Goal: Register for event/course

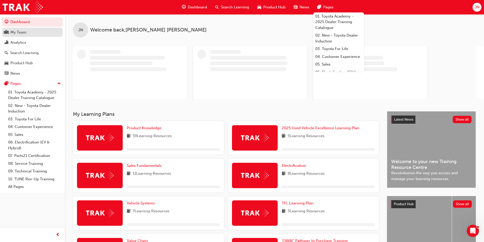
click at [21, 33] on div "My Team" at bounding box center [18, 32] width 16 height 6
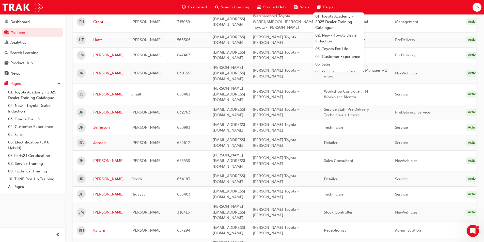
scroll to position [585, 0]
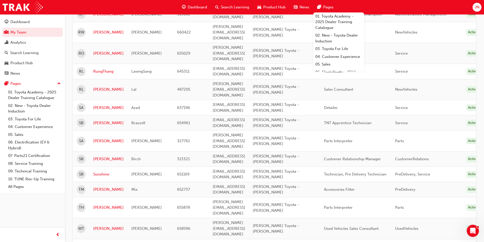
scroll to position [125, 0]
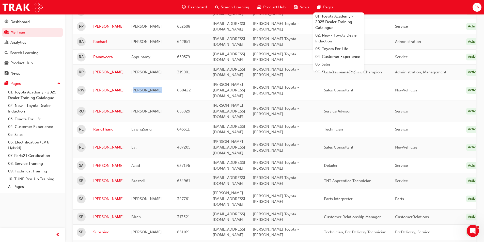
drag, startPoint x: 132, startPoint y: 68, endPoint x: 174, endPoint y: 68, distance: 41.2
click at [174, 80] on tr "[PERSON_NAME] 660422 [PERSON_NAME][EMAIL_ADDRESS][DOMAIN_NAME] [PERSON_NAME] To…" at bounding box center [279, 90] width 412 height 21
click at [187, 88] on span "660422" at bounding box center [184, 90] width 14 height 5
drag, startPoint x: 187, startPoint y: 68, endPoint x: 122, endPoint y: 68, distance: 65.1
click at [122, 80] on tr "[PERSON_NAME] 660422 [PERSON_NAME][EMAIL_ADDRESS][DOMAIN_NAME] [PERSON_NAME] To…" at bounding box center [279, 90] width 412 height 21
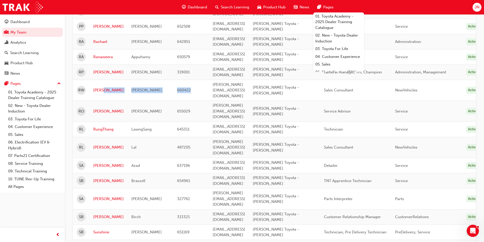
click at [142, 88] on span "[PERSON_NAME]" at bounding box center [146, 90] width 31 height 5
drag, startPoint x: 142, startPoint y: 68, endPoint x: 214, endPoint y: 66, distance: 72.5
click at [212, 80] on tr "[PERSON_NAME] 660422 [PERSON_NAME][EMAIL_ADDRESS][DOMAIN_NAME] [PERSON_NAME] To…" at bounding box center [279, 90] width 412 height 21
click at [214, 82] on span "[PERSON_NAME][EMAIL_ADDRESS][DOMAIN_NAME]" at bounding box center [229, 90] width 33 height 16
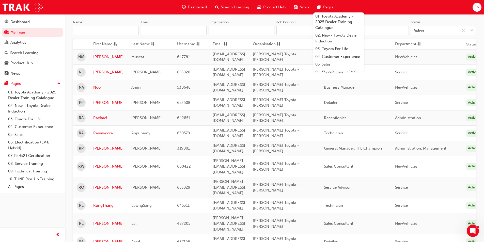
scroll to position [0, 0]
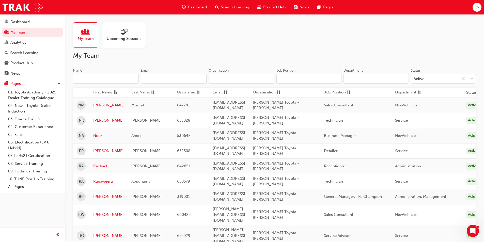
click at [443, 37] on div "My Team Upcoming Sessions" at bounding box center [274, 34] width 403 height 25
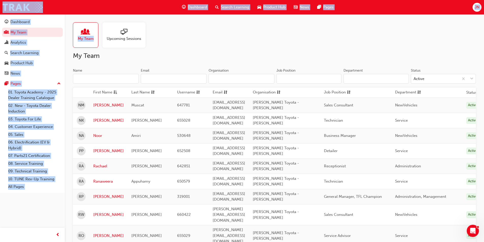
drag, startPoint x: 93, startPoint y: 7, endPoint x: 452, endPoint y: 59, distance: 362.0
click at [453, 53] on div "Dashboard Search Learning Product Hub News Pages JN Dashboard My Team Analytics…" at bounding box center [242, 121] width 484 height 242
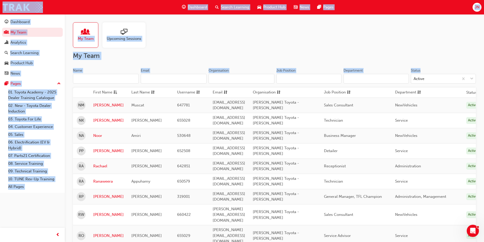
drag, startPoint x: 439, startPoint y: 71, endPoint x: 74, endPoint y: 5, distance: 371.0
click at [74, 5] on div "Dashboard Search Learning Product Hub News Pages JN Dashboard My Team Analytics…" at bounding box center [242, 121] width 484 height 242
click at [74, 5] on div "Dashboard Search Learning Product Hub News Pages JN" at bounding box center [242, 7] width 484 height 14
drag, startPoint x: 74, startPoint y: 5, endPoint x: 432, endPoint y: 70, distance: 363.9
click at [432, 70] on div "Dashboard Search Learning Product Hub News Pages JN Dashboard My Team Analytics…" at bounding box center [242, 121] width 484 height 242
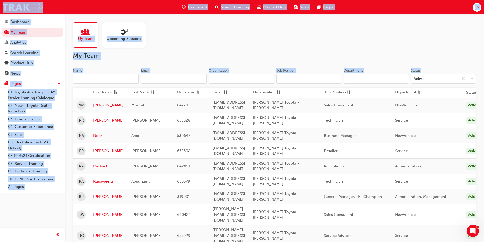
click at [432, 70] on div "Status" at bounding box center [443, 71] width 65 height 6
click at [414, 77] on input "Status Active" at bounding box center [414, 79] width 1 height 4
drag, startPoint x: 432, startPoint y: 70, endPoint x: 117, endPoint y: 5, distance: 321.1
click at [117, 5] on div "Dashboard Search Learning Product Hub News Pages JN Dashboard My Team Analytics…" at bounding box center [242, 121] width 484 height 242
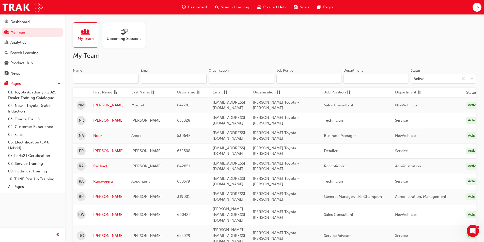
drag, startPoint x: 56, startPoint y: 4, endPoint x: 61, endPoint y: 5, distance: 4.9
click at [55, 4] on div "Dashboard Search Learning Product Hub News Pages JN" at bounding box center [242, 7] width 484 height 14
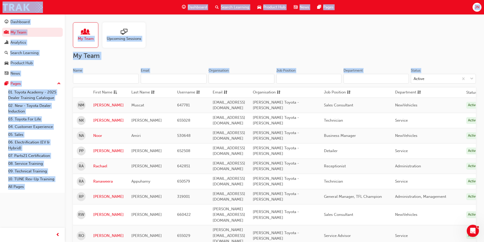
drag, startPoint x: 61, startPoint y: 5, endPoint x: 427, endPoint y: 70, distance: 372.1
click at [427, 70] on div "Dashboard Search Learning Product Hub News Pages JN Dashboard My Team Analytics…" at bounding box center [242, 121] width 484 height 242
click at [427, 70] on div "Status" at bounding box center [443, 71] width 65 height 6
click at [414, 77] on input "Status Active" at bounding box center [414, 79] width 1 height 4
drag, startPoint x: 427, startPoint y: 70, endPoint x: 0, endPoint y: 4, distance: 432.0
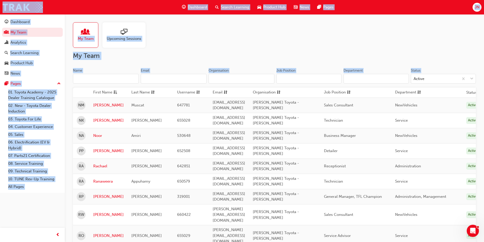
click at [0, 4] on div "Dashboard Search Learning Product Hub News Pages JN Dashboard My Team Analytics…" at bounding box center [242, 121] width 484 height 242
click at [1, 3] on div "Dashboard Search Learning Product Hub News Pages JN" at bounding box center [242, 7] width 484 height 14
drag, startPoint x: 1, startPoint y: 3, endPoint x: 434, endPoint y: 69, distance: 438.3
click at [434, 69] on div "Dashboard Search Learning Product Hub News Pages JN Dashboard My Team Analytics…" at bounding box center [242, 121] width 484 height 242
click at [434, 69] on div "Status" at bounding box center [443, 71] width 65 height 6
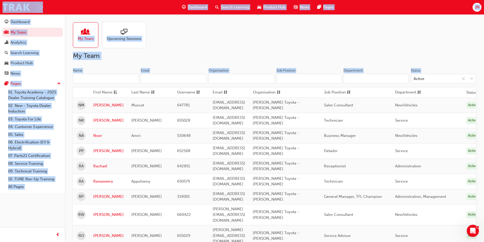
click at [414, 77] on input "Status Active" at bounding box center [414, 79] width 1 height 4
drag, startPoint x: 434, startPoint y: 69, endPoint x: 0, endPoint y: 2, distance: 439.5
click at [0, 2] on div "Dashboard Search Learning Product Hub News Pages JN Dashboard My Team Analytics…" at bounding box center [242, 121] width 484 height 242
click at [0, 2] on div "Dashboard Search Learning Product Hub News Pages JN" at bounding box center [242, 7] width 484 height 14
drag, startPoint x: 0, startPoint y: 2, endPoint x: 475, endPoint y: 72, distance: 480.6
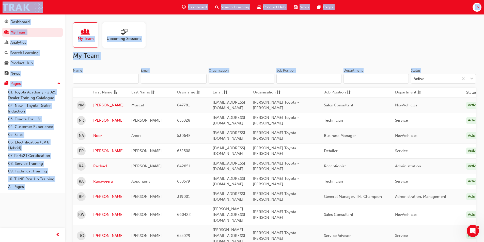
click at [476, 72] on div "Dashboard Search Learning Product Hub News Pages JN Dashboard My Team Analytics…" at bounding box center [242, 121] width 484 height 242
click at [426, 69] on div "Status" at bounding box center [443, 71] width 65 height 6
click at [414, 77] on input "Status Active" at bounding box center [414, 79] width 1 height 4
drag, startPoint x: 423, startPoint y: 71, endPoint x: 0, endPoint y: 6, distance: 428.2
click at [0, 6] on div "Dashboard Search Learning Product Hub News Pages JN Dashboard My Team Analytics…" at bounding box center [242, 121] width 484 height 242
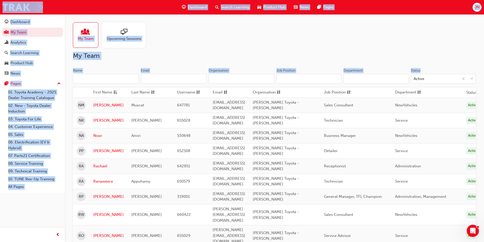
click at [0, 4] on div "Dashboard Search Learning Product Hub News Pages JN" at bounding box center [242, 7] width 484 height 14
drag, startPoint x: 0, startPoint y: 4, endPoint x: 432, endPoint y: 69, distance: 436.6
click at [431, 69] on div "Dashboard Search Learning Product Hub News Pages JN Dashboard My Team Analytics…" at bounding box center [242, 121] width 484 height 242
click at [432, 69] on div "Status" at bounding box center [443, 71] width 65 height 6
click at [414, 77] on input "Status Active" at bounding box center [414, 79] width 1 height 4
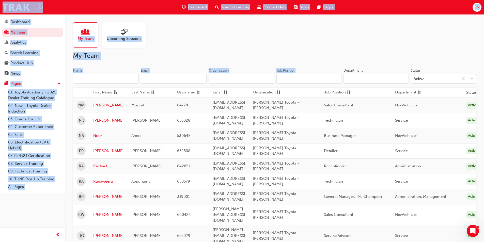
drag, startPoint x: 0, startPoint y: 4, endPoint x: 339, endPoint y: 65, distance: 344.7
click at [332, 65] on div "Dashboard Search Learning Product Hub News Pages JN Dashboard My Team Analytics…" at bounding box center [242, 121] width 484 height 242
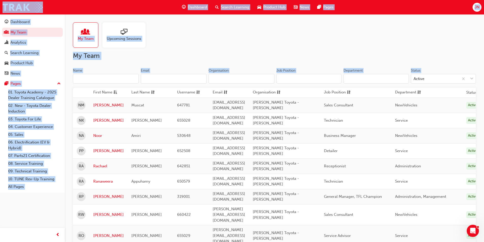
drag, startPoint x: 434, startPoint y: 66, endPoint x: 0, endPoint y: 10, distance: 437.6
click at [0, 10] on div "Dashboard Search Learning Product Hub News Pages JN Dashboard My Team Analytics…" at bounding box center [242, 121] width 484 height 242
click at [0, 3] on div "Dashboard Search Learning Product Hub News Pages JN" at bounding box center [242, 7] width 484 height 14
drag, startPoint x: 0, startPoint y: 3, endPoint x: 429, endPoint y: 70, distance: 434.3
click at [429, 70] on div "Dashboard Search Learning Product Hub News Pages JN Dashboard My Team Analytics…" at bounding box center [242, 121] width 484 height 242
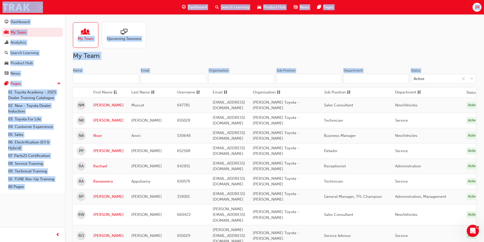
click at [430, 69] on div "Status" at bounding box center [443, 71] width 65 height 6
click at [414, 77] on input "Status Active" at bounding box center [414, 79] width 1 height 4
drag, startPoint x: 430, startPoint y: 69, endPoint x: 0, endPoint y: 2, distance: 435.1
click at [0, 2] on div "Dashboard Search Learning Product Hub News Pages JN Dashboard My Team Analytics…" at bounding box center [242, 121] width 484 height 242
click at [0, 2] on div "Dashboard Search Learning Product Hub News Pages JN" at bounding box center [242, 7] width 484 height 14
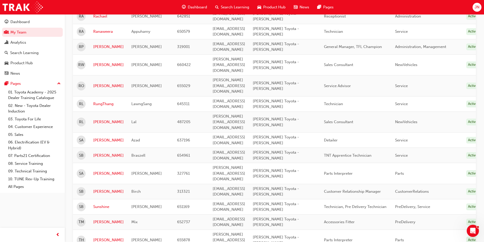
scroll to position [99, 0]
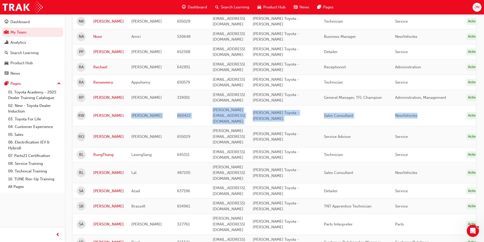
drag, startPoint x: 128, startPoint y: 95, endPoint x: 456, endPoint y: 94, distance: 328.2
click at [456, 105] on tr "[PERSON_NAME] 660422 [PERSON_NAME][EMAIL_ADDRESS][DOMAIN_NAME] [PERSON_NAME] To…" at bounding box center [279, 115] width 412 height 21
click at [456, 113] on div "NewVehicles" at bounding box center [427, 116] width 64 height 6
drag, startPoint x: 456, startPoint y: 94, endPoint x: 132, endPoint y: 92, distance: 324.2
click at [132, 105] on tr "[PERSON_NAME] 660422 [PERSON_NAME][EMAIL_ADDRESS][DOMAIN_NAME] [PERSON_NAME] To…" at bounding box center [279, 115] width 412 height 21
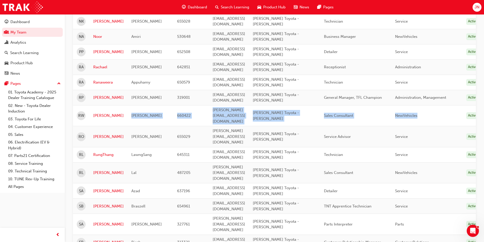
click at [132, 113] on span "[PERSON_NAME]" at bounding box center [146, 115] width 31 height 5
drag, startPoint x: 132, startPoint y: 92, endPoint x: 453, endPoint y: 96, distance: 321.4
click at [453, 105] on tr "[PERSON_NAME] 660422 [PERSON_NAME][EMAIL_ADDRESS][DOMAIN_NAME] [PERSON_NAME] To…" at bounding box center [279, 115] width 412 height 21
click at [453, 113] on div "NewVehicles" at bounding box center [427, 116] width 64 height 6
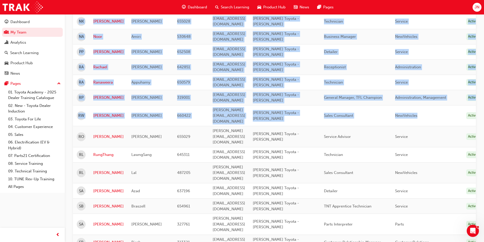
scroll to position [0, 32]
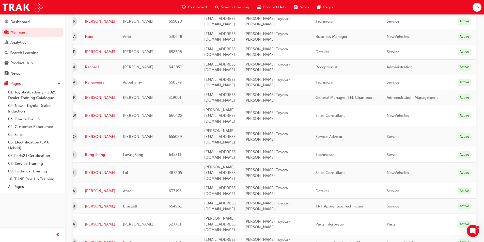
drag, startPoint x: 73, startPoint y: 93, endPoint x: 473, endPoint y: 96, distance: 399.9
click at [480, 96] on div "My Team Upcoming Sessions My Team Name Email Organisation Job Position Departme…" at bounding box center [274, 171] width 419 height 512
click at [455, 105] on td "Active" at bounding box center [465, 115] width 22 height 21
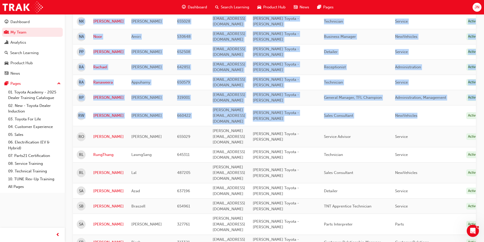
scroll to position [0, 0]
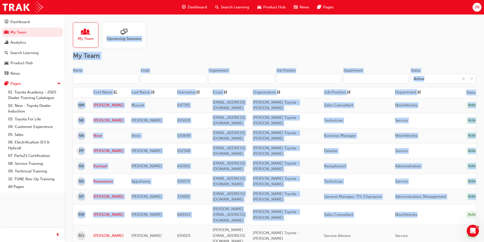
drag, startPoint x: 441, startPoint y: 95, endPoint x: 192, endPoint y: 34, distance: 256.2
click at [192, 34] on div "My Team Upcoming Sessions" at bounding box center [274, 34] width 403 height 25
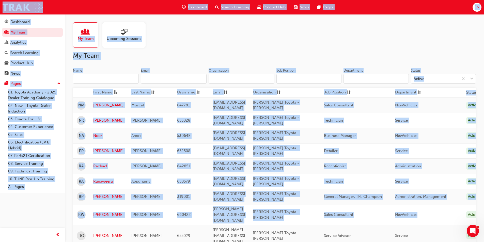
drag, startPoint x: 91, startPoint y: 7, endPoint x: 448, endPoint y: 224, distance: 417.7
click at [447, 205] on div "Dashboard Search Learning Product Hub News Pages JN Dashboard My Team Analytics…" at bounding box center [242, 121] width 484 height 242
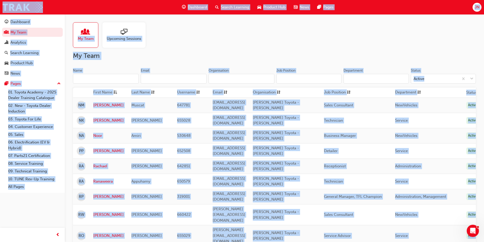
drag, startPoint x: 450, startPoint y: 231, endPoint x: 98, endPoint y: 10, distance: 416.0
click at [100, 12] on div "Dashboard Search Learning Product Hub News Pages JN Dashboard My Team Analytics…" at bounding box center [242, 121] width 484 height 242
click at [90, 6] on div "Dashboard Search Learning Product Hub News Pages JN" at bounding box center [242, 7] width 484 height 14
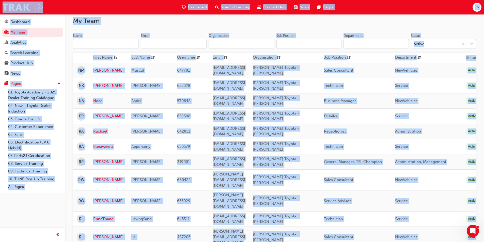
scroll to position [68, 0]
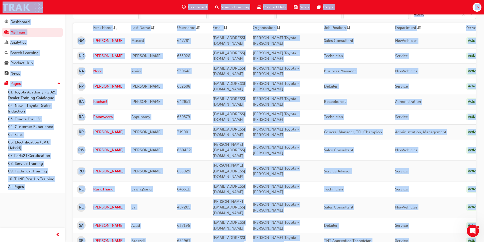
drag, startPoint x: 81, startPoint y: 5, endPoint x: 445, endPoint y: 244, distance: 435.1
click at [445, 177] on html "Your version of Internet Explorer is outdated and not supported. Please upgrade…" at bounding box center [242, 56] width 484 height 242
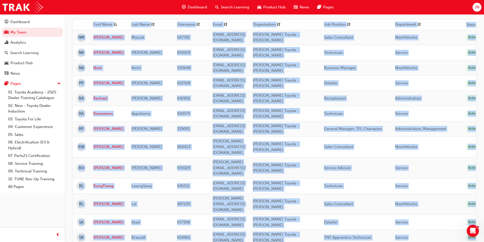
scroll to position [0, 0]
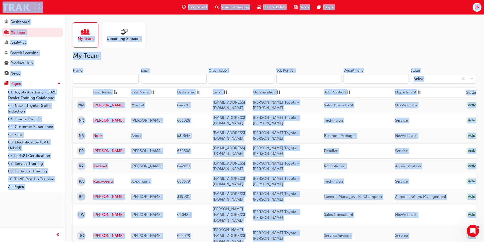
drag, startPoint x: 455, startPoint y: 230, endPoint x: 69, endPoint y: 5, distance: 446.5
click at [74, 6] on div "Dashboard Search Learning Product Hub News Pages JN Dashboard My Team Analytics…" at bounding box center [242, 121] width 484 height 242
click at [60, 5] on div "Dashboard Search Learning Product Hub News Pages JN" at bounding box center [242, 7] width 484 height 14
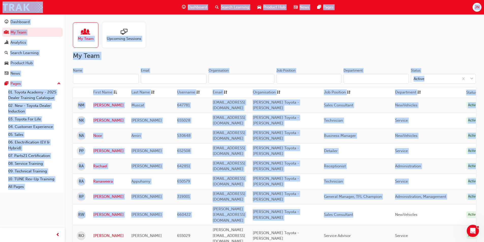
drag, startPoint x: 60, startPoint y: 5, endPoint x: 366, endPoint y: 195, distance: 360.6
click at [366, 195] on div "Dashboard Search Learning Product Hub News Pages JN Dashboard My Team Analytics…" at bounding box center [242, 121] width 484 height 242
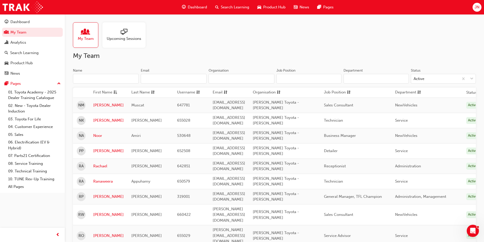
click at [387, 233] on div "Service Advisor" at bounding box center [356, 236] width 64 height 6
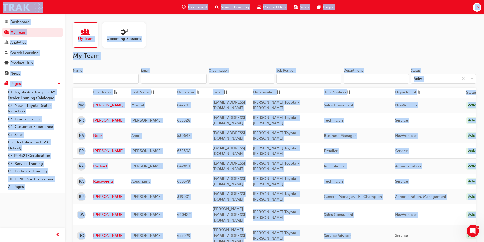
drag, startPoint x: 387, startPoint y: 203, endPoint x: 68, endPoint y: 6, distance: 375.5
click at [67, 5] on div "Dashboard Search Learning Product Hub News Pages JN Dashboard My Team Analytics…" at bounding box center [242, 121] width 484 height 242
click at [68, 6] on div "Dashboard Search Learning Product Hub News Pages JN" at bounding box center [242, 7] width 484 height 14
drag, startPoint x: 0, startPoint y: 4, endPoint x: 443, endPoint y: 233, distance: 498.1
click at [443, 233] on div "Dashboard Search Learning Product Hub News Pages JN Dashboard My Team Analytics…" at bounding box center [242, 121] width 484 height 242
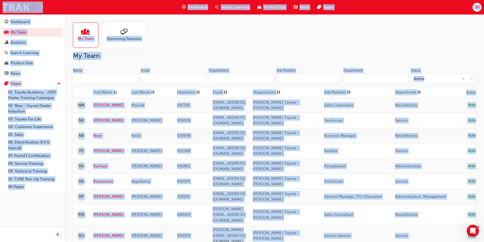
drag, startPoint x: 343, startPoint y: 167, endPoint x: 0, endPoint y: 5, distance: 379.3
click at [0, 5] on div "Dashboard Search Learning Product Hub News Pages JN Dashboard My Team Analytics…" at bounding box center [242, 121] width 484 height 242
click at [0, 5] on div "Dashboard Search Learning Product Hub News Pages JN" at bounding box center [242, 7] width 484 height 14
drag, startPoint x: 0, startPoint y: 5, endPoint x: 454, endPoint y: 233, distance: 508.2
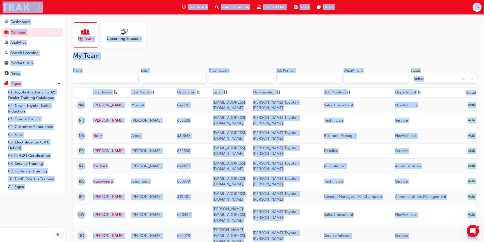
click at [454, 233] on div "Dashboard Search Learning Product Hub News Pages JN Dashboard My Team Analytics…" at bounding box center [242, 121] width 484 height 242
click at [456, 212] on div "NewVehicles" at bounding box center [427, 215] width 64 height 6
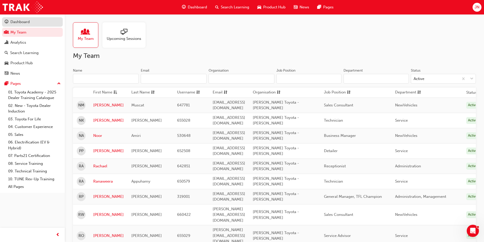
click at [14, 19] on div "Dashboard" at bounding box center [19, 22] width 19 height 6
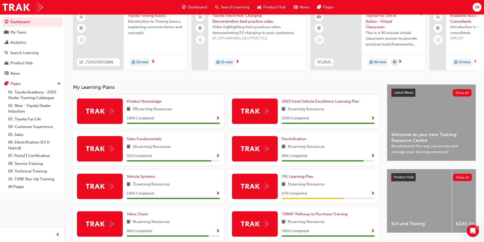
scroll to position [102, 0]
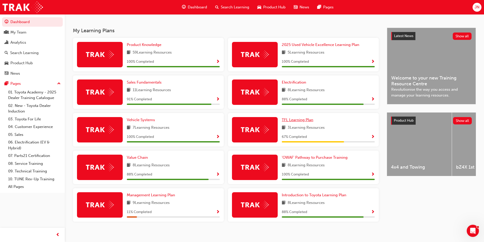
click at [298, 122] on span "TFL Learning Plan" at bounding box center [298, 120] width 32 height 5
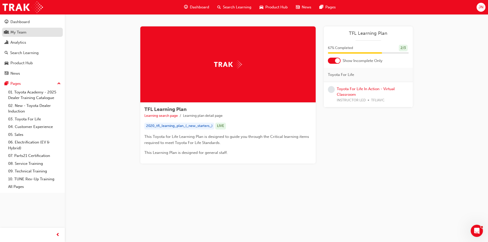
click at [15, 32] on div "My Team" at bounding box center [18, 32] width 16 height 6
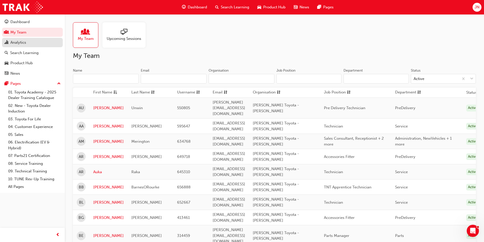
click at [16, 42] on div "Analytics" at bounding box center [18, 43] width 16 height 6
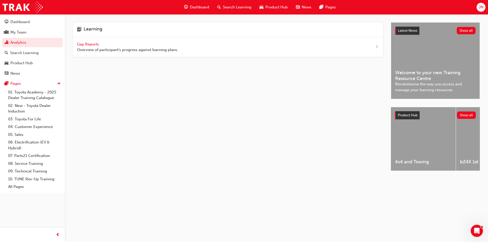
click at [87, 43] on span "Gap Reports" at bounding box center [88, 44] width 23 height 5
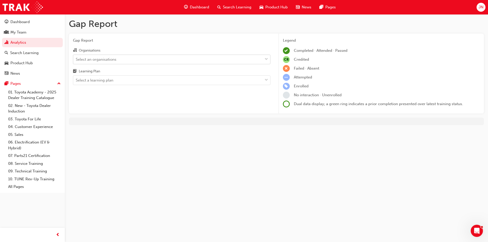
click at [119, 58] on div "Select an organisations" at bounding box center [167, 59] width 189 height 9
click at [76, 58] on input "Organisations Select an organisations" at bounding box center [76, 59] width 1 height 4
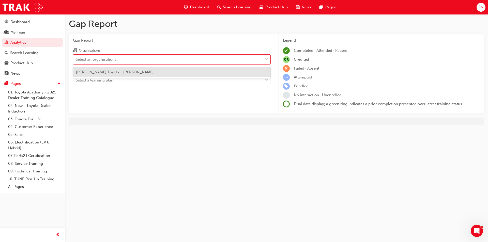
click at [122, 73] on div "[PERSON_NAME] Toyota - [PERSON_NAME]" at bounding box center [172, 72] width 198 height 10
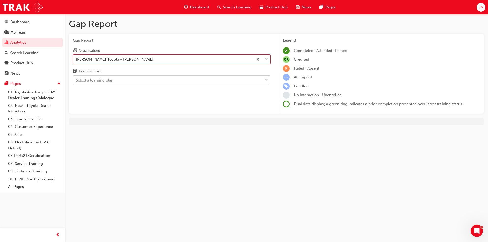
click at [114, 81] on div "Select a learning plan" at bounding box center [167, 80] width 189 height 9
click at [76, 81] on input "Learning Plan Select a learning plan" at bounding box center [76, 80] width 1 height 4
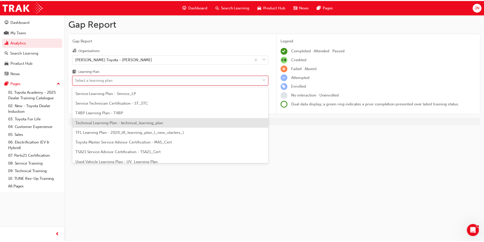
scroll to position [203, 0]
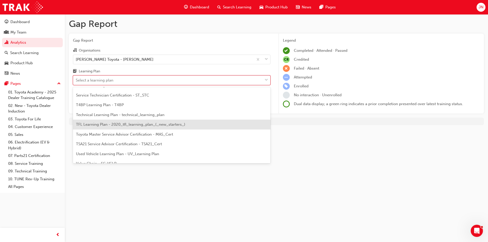
click at [112, 127] on div "TFL Learning Plan - 2020_tfl_learning_plan_(_new_starters_)" at bounding box center [172, 125] width 198 height 10
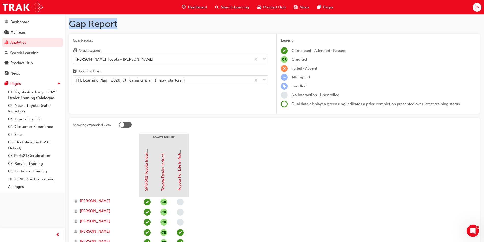
drag, startPoint x: 70, startPoint y: 26, endPoint x: 117, endPoint y: 25, distance: 46.8
click at [117, 25] on h1 "Gap Report" at bounding box center [274, 23] width 411 height 11
drag, startPoint x: 117, startPoint y: 25, endPoint x: 72, endPoint y: 23, distance: 44.6
click at [72, 23] on h1 "Gap Report" at bounding box center [274, 23] width 411 height 11
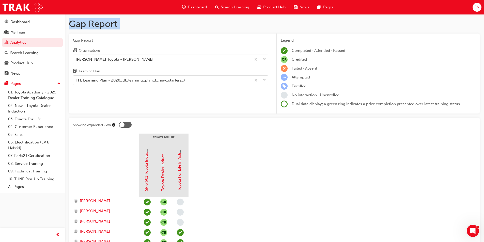
click at [72, 23] on h1 "Gap Report" at bounding box center [274, 23] width 411 height 11
drag, startPoint x: 114, startPoint y: 24, endPoint x: 71, endPoint y: 24, distance: 43.5
click at [71, 24] on h1 "Gap Report" at bounding box center [274, 23] width 411 height 11
drag, startPoint x: 71, startPoint y: 24, endPoint x: 117, endPoint y: 24, distance: 46.0
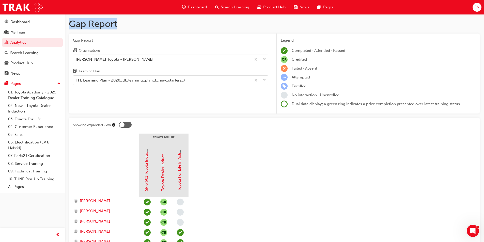
click at [115, 24] on h1 "Gap Report" at bounding box center [274, 23] width 411 height 11
click at [119, 24] on h1 "Gap Report" at bounding box center [274, 23] width 411 height 11
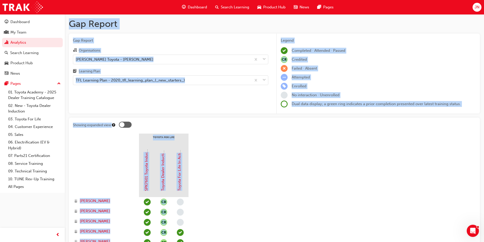
drag, startPoint x: 70, startPoint y: 24, endPoint x: 304, endPoint y: 232, distance: 313.0
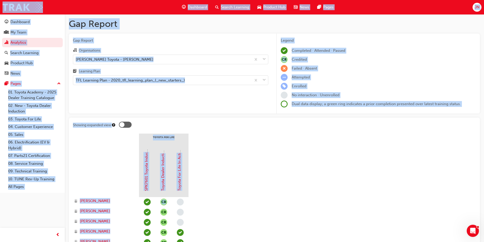
drag, startPoint x: 264, startPoint y: 202, endPoint x: 85, endPoint y: 9, distance: 263.4
click at [85, 9] on div "Dashboard Search Learning Product Hub News Pages JN Dashboard My Team Analytics…" at bounding box center [242, 121] width 484 height 242
click at [85, 9] on div "Dashboard Search Learning Product Hub News Pages JN" at bounding box center [242, 7] width 484 height 14
drag, startPoint x: 85, startPoint y: 9, endPoint x: 275, endPoint y: 209, distance: 276.4
click at [275, 209] on div "Dashboard Search Learning Product Hub News Pages JN Dashboard My Team Analytics…" at bounding box center [242, 121] width 484 height 242
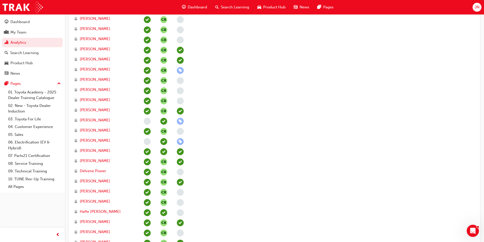
scroll to position [183, 0]
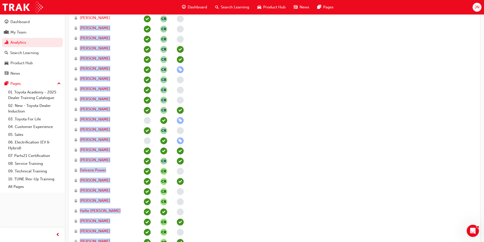
drag, startPoint x: 70, startPoint y: 24, endPoint x: 239, endPoint y: 178, distance: 228.8
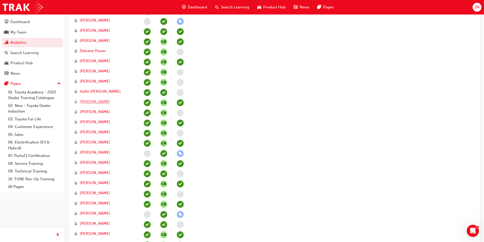
scroll to position [310, 0]
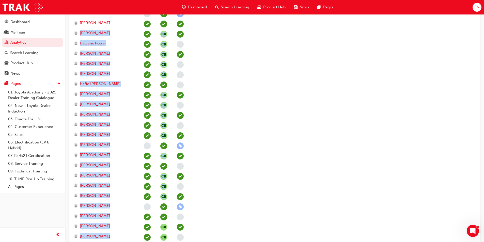
drag, startPoint x: 66, startPoint y: 30, endPoint x: 259, endPoint y: 208, distance: 263.0
click at [259, 208] on div "Gap Report Gap Report Organisations [PERSON_NAME] Toyota - [PERSON_NAME] Learni…" at bounding box center [274, 120] width 419 height 833
click at [259, 208] on section "Toyota For Life SPK7601 Toyota Induction (eLearning) Toyota Dealer Induction To…" at bounding box center [274, 170] width 403 height 694
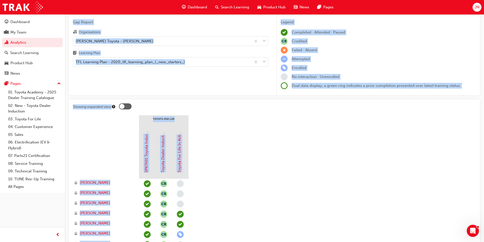
scroll to position [0, 0]
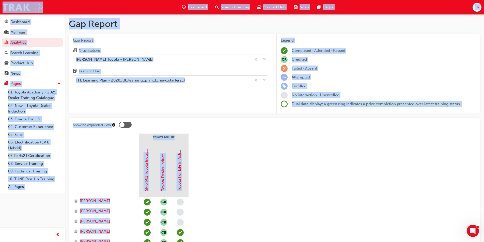
drag, startPoint x: 259, startPoint y: 208, endPoint x: 76, endPoint y: 6, distance: 273.6
click at [76, 6] on div "Dashboard Search Learning Product Hub News Pages JN Dashboard My Team Analytics…" at bounding box center [242, 121] width 484 height 242
click at [76, 5] on div "Dashboard Search Learning Product Hub News Pages JN" at bounding box center [242, 7] width 484 height 14
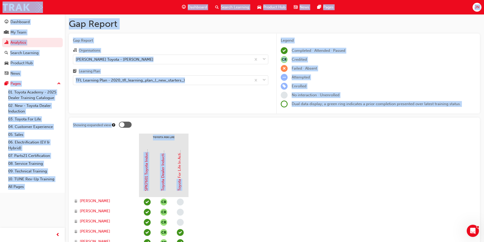
drag, startPoint x: 76, startPoint y: 5, endPoint x: 271, endPoint y: 192, distance: 270.3
click at [269, 192] on div "Dashboard Search Learning Product Hub News Pages JN Dashboard My Team Analytics…" at bounding box center [242, 121] width 484 height 242
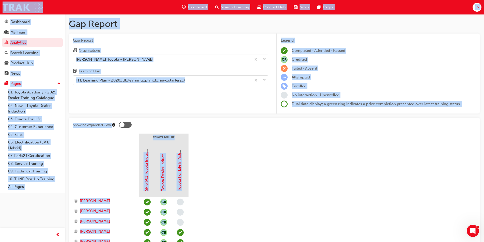
drag, startPoint x: 282, startPoint y: 222, endPoint x: 87, endPoint y: 5, distance: 292.2
click at [87, 5] on div "Dashboard Search Learning Product Hub News Pages JN Dashboard My Team Analytics…" at bounding box center [242, 121] width 484 height 242
click at [87, 5] on div "Dashboard Search Learning Product Hub News Pages JN" at bounding box center [242, 7] width 484 height 14
drag, startPoint x: 87, startPoint y: 5, endPoint x: 229, endPoint y: 163, distance: 213.0
click at [235, 198] on div "Dashboard Search Learning Product Hub News Pages JN Dashboard My Team Analytics…" at bounding box center [242, 121] width 484 height 242
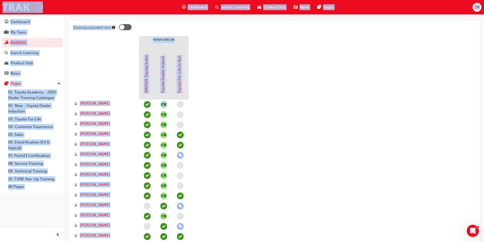
scroll to position [127, 0]
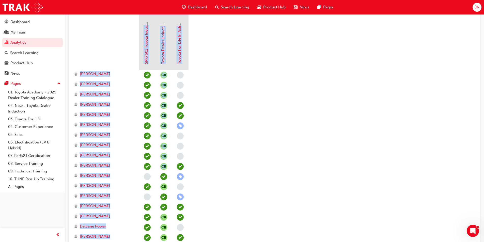
drag, startPoint x: 248, startPoint y: 175, endPoint x: 89, endPoint y: 45, distance: 205.4
click at [89, 45] on div at bounding box center [106, 44] width 66 height 51
drag, startPoint x: 89, startPoint y: 45, endPoint x: 285, endPoint y: 200, distance: 249.9
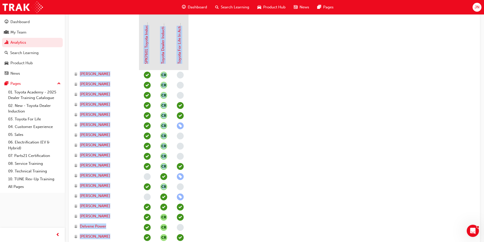
drag, startPoint x: 285, startPoint y: 200, endPoint x: 235, endPoint y: 135, distance: 81.9
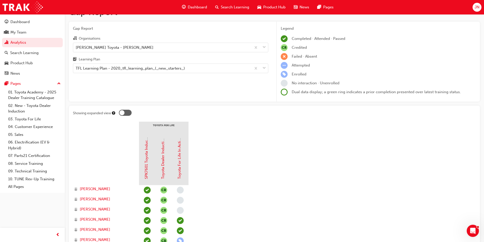
scroll to position [0, 0]
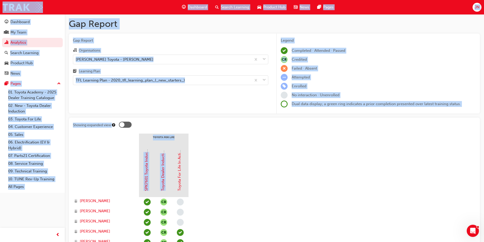
drag, startPoint x: 84, startPoint y: 2, endPoint x: 297, endPoint y: 176, distance: 274.9
click at [298, 176] on div "Dashboard Search Learning Product Hub News Pages JN Dashboard My Team Analytics…" at bounding box center [242, 121] width 484 height 242
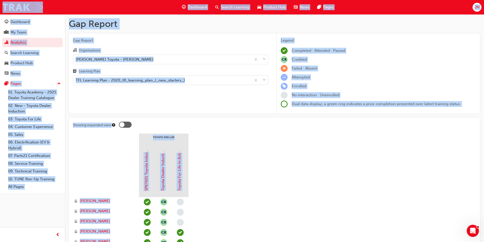
drag, startPoint x: 96, startPoint y: 11, endPoint x: 355, endPoint y: 246, distance: 350.1
click at [355, 242] on html "Your version of Internet Explorer is outdated and not supported. Please upgrade…" at bounding box center [242, 121] width 484 height 242
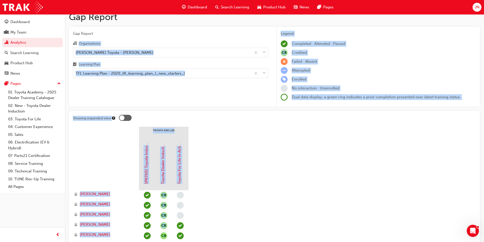
scroll to position [0, 0]
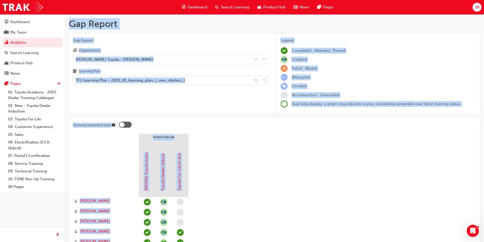
drag, startPoint x: 365, startPoint y: 221, endPoint x: 0, endPoint y: -4, distance: 428.7
click at [0, 0] on html "Your version of Internet Explorer is outdated and not supported. Please upgrade…" at bounding box center [242, 121] width 484 height 242
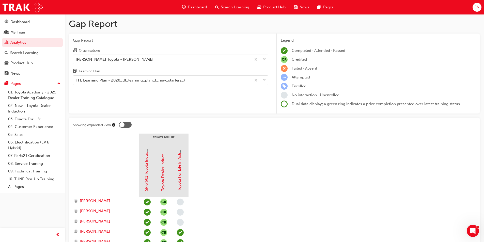
click at [0, 9] on div "Dashboard Search Learning Product Hub News Pages JN" at bounding box center [242, 7] width 484 height 14
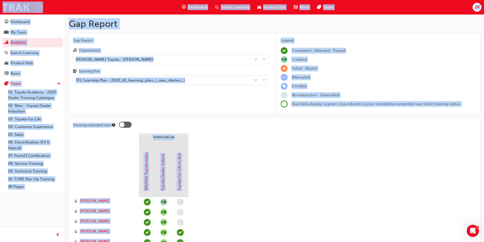
drag, startPoint x: 0, startPoint y: 8, endPoint x: 306, endPoint y: 200, distance: 361.1
click at [306, 200] on div "Dashboard Search Learning Product Hub News Pages JN Dashboard My Team Analytics…" at bounding box center [242, 121] width 484 height 242
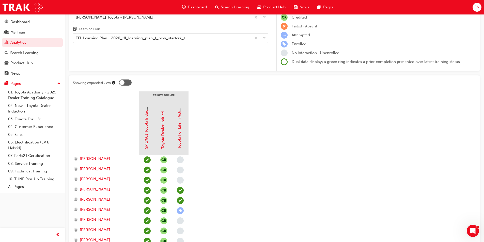
scroll to position [102, 0]
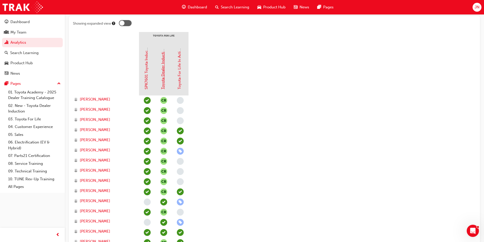
click at [162, 72] on link "Toyota Dealer Induction" at bounding box center [163, 68] width 5 height 42
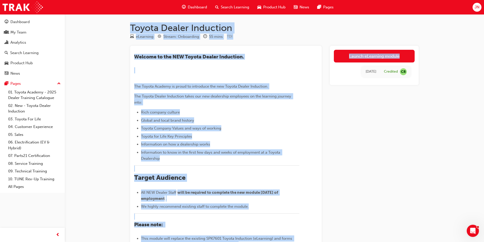
drag, startPoint x: 108, startPoint y: 23, endPoint x: 411, endPoint y: 196, distance: 349.1
click at [411, 196] on div "Toyota Dealer Induction eLearning Stream: Onboarding 55 mins TDI ​Welcome to th…" at bounding box center [242, 173] width 484 height 347
click at [411, 196] on div "Launch eLearning module [DATE] Credited CR" at bounding box center [374, 182] width 89 height 272
drag, startPoint x: 261, startPoint y: 123, endPoint x: 95, endPoint y: 19, distance: 195.6
click at [97, 21] on div "Toyota Dealer Induction eLearning Stream: Onboarding 55 mins TDI ​Welcome to th…" at bounding box center [242, 173] width 484 height 347
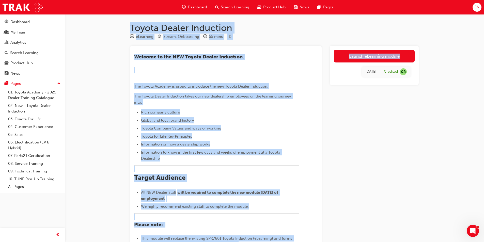
click at [94, 19] on div "Toyota Dealer Induction eLearning Stream: Onboarding 55 mins TDI ​Welcome to th…" at bounding box center [242, 173] width 484 height 347
drag, startPoint x: 94, startPoint y: 19, endPoint x: 382, endPoint y: 200, distance: 339.3
click at [381, 200] on div "Toyota Dealer Induction eLearning Stream: Onboarding 55 mins TDI ​Welcome to th…" at bounding box center [242, 173] width 484 height 347
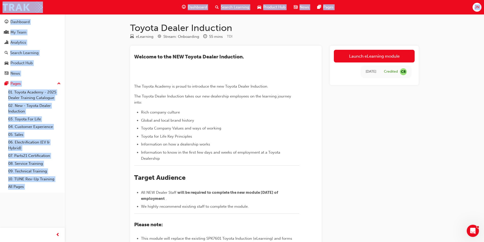
click at [382, 200] on div "Launch eLearning module [DATE] Credited CR" at bounding box center [374, 182] width 89 height 272
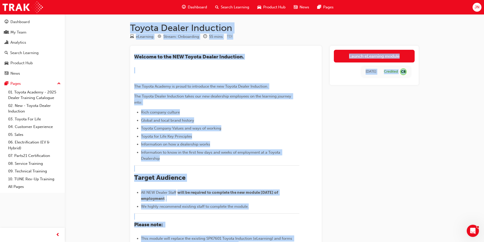
drag, startPoint x: 248, startPoint y: 112, endPoint x: 119, endPoint y: 17, distance: 160.1
click at [119, 17] on div "Toyota Dealer Induction eLearning Stream: Onboarding 55 mins TDI ​Welcome to th…" at bounding box center [242, 173] width 484 height 347
click at [121, 26] on div "Toyota Dealer Induction eLearning Stream: Onboarding 55 mins TDI ​Welcome to th…" at bounding box center [242, 173] width 484 height 347
drag, startPoint x: 121, startPoint y: 26, endPoint x: 358, endPoint y: 216, distance: 304.4
click at [359, 216] on div "Toyota Dealer Induction eLearning Stream: Onboarding 55 mins TDI ​Welcome to th…" at bounding box center [242, 173] width 484 height 347
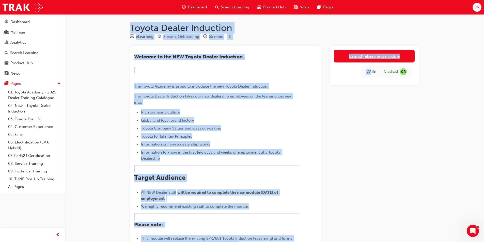
drag, startPoint x: 358, startPoint y: 216, endPoint x: 354, endPoint y: 212, distance: 6.1
click at [358, 216] on div "Launch eLearning module [DATE] Credited CR" at bounding box center [374, 182] width 89 height 272
click at [126, 30] on div "Toyota Dealer Induction eLearning Stream: Onboarding 55 mins TDI ​Welcome to th…" at bounding box center [274, 178] width 305 height 312
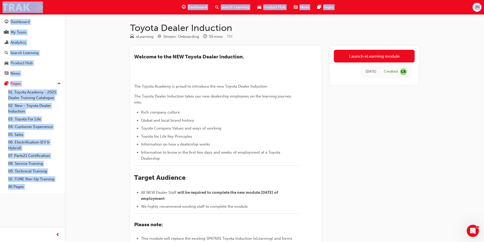
drag, startPoint x: 126, startPoint y: 30, endPoint x: 394, endPoint y: 208, distance: 321.6
click at [392, 206] on div "Toyota Dealer Induction eLearning Stream: Onboarding 55 mins TDI ​Welcome to th…" at bounding box center [274, 178] width 305 height 312
click at [393, 210] on div "Launch eLearning module [DATE] Credited CR" at bounding box center [374, 182] width 89 height 272
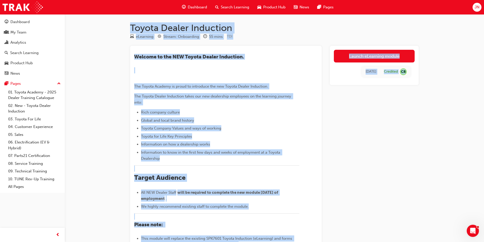
drag, startPoint x: 393, startPoint y: 210, endPoint x: 117, endPoint y: 22, distance: 334.1
click at [117, 22] on div "Toyota Dealer Induction eLearning Stream: Onboarding 55 mins TDI ​Welcome to th…" at bounding box center [242, 173] width 484 height 347
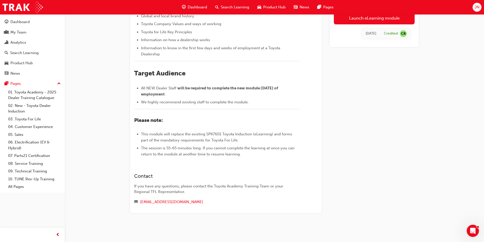
scroll to position [165, 0]
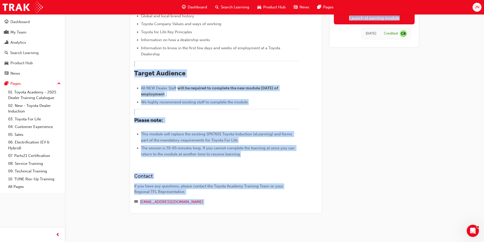
drag, startPoint x: 137, startPoint y: 66, endPoint x: 360, endPoint y: 190, distance: 255.5
click at [360, 190] on div "Toyota Dealer Induction eLearning Stream: Onboarding 55 mins TDI ​Welcome to th…" at bounding box center [242, 69] width 484 height 347
click at [360, 192] on div "Launch eLearning module [DATE] Credited CR" at bounding box center [374, 77] width 89 height 272
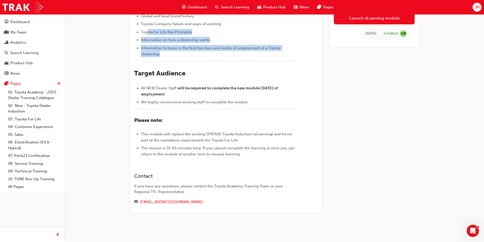
drag, startPoint x: 360, startPoint y: 192, endPoint x: 146, endPoint y: 29, distance: 268.8
click at [147, 33] on div "​Welcome to the NEW Toyota Dealer Induction. ﻿ The Toyota Academy is proud to i…" at bounding box center [274, 77] width 289 height 272
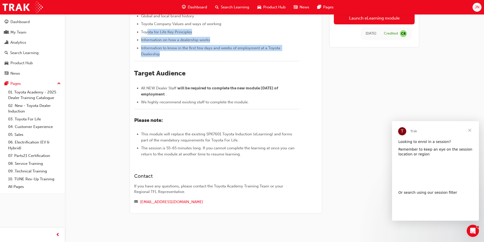
scroll to position [0, 0]
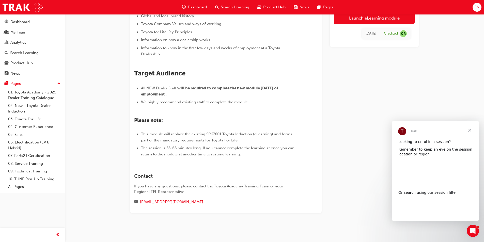
click at [143, 22] on span "Toyota Company Values and ways of working" at bounding box center [181, 24] width 80 height 5
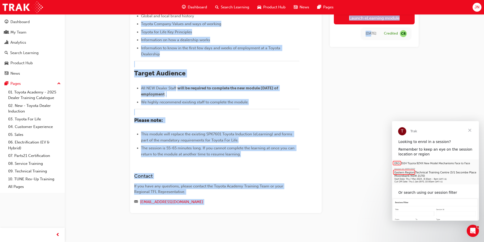
drag, startPoint x: 143, startPoint y: 22, endPoint x: 302, endPoint y: 202, distance: 239.6
click at [363, 203] on div "​Welcome to the NEW Toyota Dealer Induction. ﻿ The Toyota Academy is proud to i…" at bounding box center [274, 77] width 289 height 272
click at [299, 201] on div "[EMAIL_ADDRESS][DOMAIN_NAME]" at bounding box center [216, 202] width 165 height 6
drag, startPoint x: 286, startPoint y: 183, endPoint x: 142, endPoint y: 15, distance: 220.3
click at [142, 15] on div "​Welcome to the NEW Toyota Dealer Induction. ﻿ The Toyota Academy is proud to i…" at bounding box center [226, 77] width 192 height 272
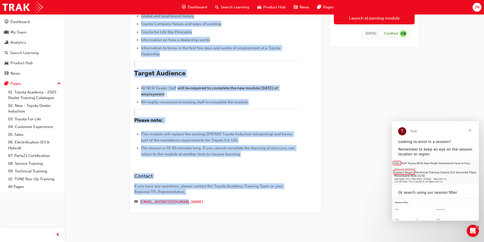
click at [142, 19] on li "Global and local brand history" at bounding box center [220, 16] width 158 height 6
drag, startPoint x: 142, startPoint y: 19, endPoint x: 283, endPoint y: 212, distance: 238.8
click at [283, 212] on div "​Welcome to the NEW Toyota Dealer Induction. ﻿ The Toyota Academy is proud to i…" at bounding box center [226, 77] width 192 height 272
click at [283, 211] on div "​Welcome to the NEW Toyota Dealer Induction. ﻿ The Toyota Academy is proud to i…" at bounding box center [226, 77] width 192 height 272
drag, startPoint x: 283, startPoint y: 211, endPoint x: 148, endPoint y: 17, distance: 236.2
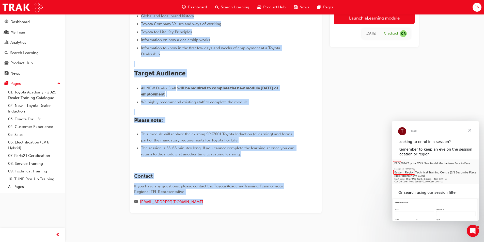
click at [148, 17] on div "​Welcome to the NEW Toyota Dealer Induction. ﻿ The Toyota Academy is proud to i…" at bounding box center [226, 77] width 192 height 272
click at [148, 17] on span "Global and local brand history" at bounding box center [167, 16] width 53 height 5
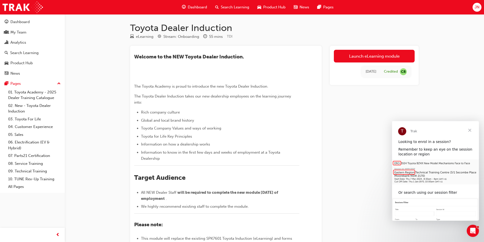
click at [471, 130] on span "Close" at bounding box center [470, 130] width 18 height 18
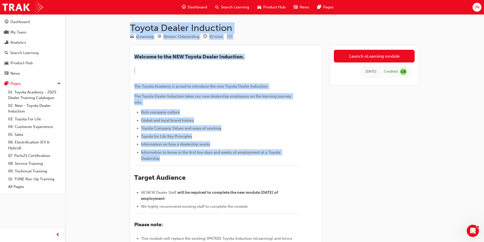
drag, startPoint x: 290, startPoint y: 217, endPoint x: 127, endPoint y: 23, distance: 253.2
click at [127, 23] on div "Toyota Dealer Induction eLearning Stream: Onboarding 55 mins TDI ​Welcome to th…" at bounding box center [274, 178] width 305 height 312
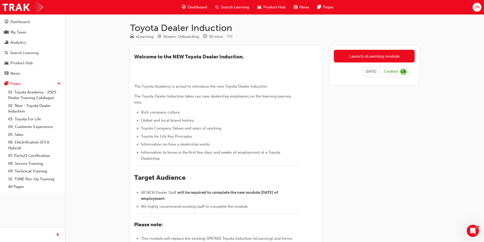
click at [97, 4] on div "Dashboard Search Learning Product Hub News Pages JN" at bounding box center [242, 7] width 484 height 14
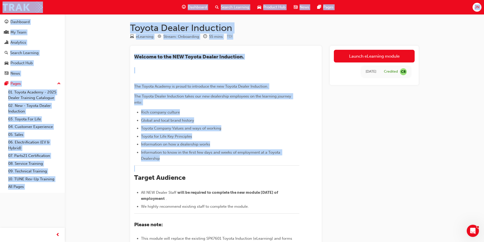
drag, startPoint x: 97, startPoint y: 4, endPoint x: 296, endPoint y: 227, distance: 299.0
click at [294, 226] on div "Dashboard Search Learning Product Hub News Pages JN Dashboard My Team Analytics…" at bounding box center [242, 121] width 484 height 242
click at [298, 224] on div "​Welcome to the NEW Toyota Dealer Induction. ﻿ The Toyota Academy is proud to i…" at bounding box center [216, 158] width 165 height 208
drag, startPoint x: 296, startPoint y: 221, endPoint x: 122, endPoint y: 4, distance: 278.8
click at [122, 4] on div "Dashboard Search Learning Product Hub News Pages JN Dashboard My Team Analytics…" at bounding box center [242, 121] width 484 height 242
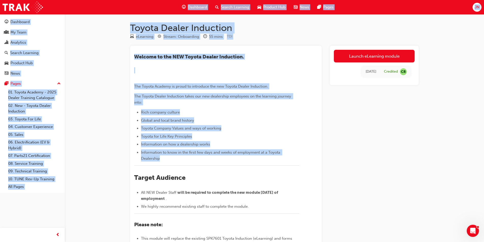
click at [122, 4] on div "Dashboard Search Learning Product Hub News Pages JN" at bounding box center [242, 7] width 484 height 14
drag, startPoint x: 122, startPoint y: 4, endPoint x: 302, endPoint y: 218, distance: 279.5
click at [302, 218] on div "Dashboard Search Learning Product Hub News Pages JN Dashboard My Team Analytics…" at bounding box center [242, 121] width 484 height 242
click at [302, 218] on div "​Welcome to the NEW Toyota Dealer Induction. ﻿ The Toyota Academy is proud to i…" at bounding box center [226, 156] width 184 height 212
drag, startPoint x: 302, startPoint y: 218, endPoint x: 107, endPoint y: 6, distance: 287.3
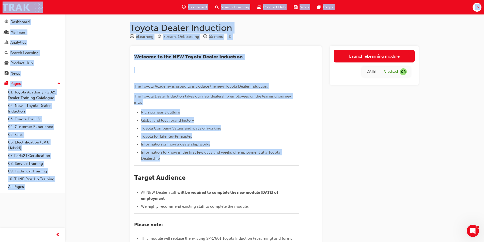
click at [107, 6] on div "Dashboard Search Learning Product Hub News Pages JN Dashboard My Team Analytics…" at bounding box center [242, 121] width 484 height 242
click at [107, 6] on div "Dashboard Search Learning Product Hub News Pages JN" at bounding box center [242, 7] width 484 height 14
drag, startPoint x: 107, startPoint y: 6, endPoint x: 301, endPoint y: 232, distance: 297.1
click at [301, 232] on div "Dashboard Search Learning Product Hub News Pages JN Dashboard My Team Analytics…" at bounding box center [242, 121] width 484 height 242
click at [304, 220] on div "​Welcome to the NEW Toyota Dealer Induction. ﻿ The Toyota Academy is proud to i…" at bounding box center [226, 156] width 184 height 212
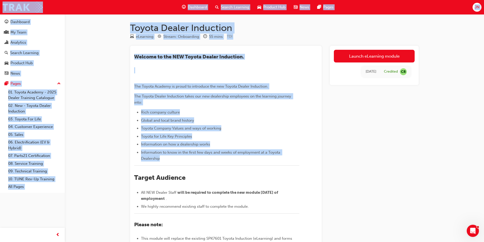
drag, startPoint x: 304, startPoint y: 220, endPoint x: 102, endPoint y: 11, distance: 290.5
click at [102, 11] on div "Dashboard Search Learning Product Hub News Pages JN Dashboard My Team Analytics…" at bounding box center [242, 121] width 484 height 242
click at [102, 11] on div "Dashboard Search Learning Product Hub News Pages JN" at bounding box center [242, 7] width 484 height 14
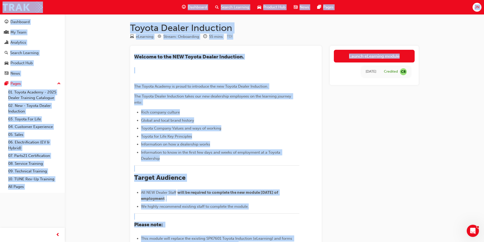
drag, startPoint x: 0, startPoint y: 7, endPoint x: 441, endPoint y: 219, distance: 489.3
click at [441, 219] on div "Dashboard Search Learning Product Hub News Pages JN Dashboard My Team Analytics…" at bounding box center [242, 121] width 484 height 242
click at [446, 216] on div "Toyota Dealer Induction eLearning Stream: Onboarding 55 mins TDI ​Welcome to th…" at bounding box center [242, 173] width 484 height 347
drag, startPoint x: 341, startPoint y: 165, endPoint x: 0, endPoint y: 4, distance: 377.0
click at [0, 4] on div "Dashboard Search Learning Product Hub News Pages JN Dashboard My Team Analytics…" at bounding box center [242, 121] width 484 height 242
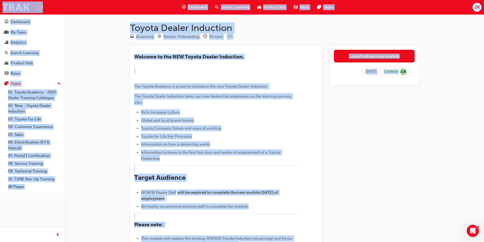
click at [0, 4] on div "Dashboard Search Learning Product Hub News Pages JN" at bounding box center [242, 7] width 484 height 14
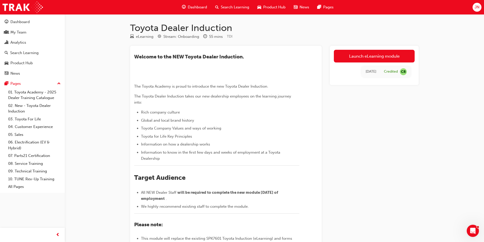
click at [402, 188] on div "Launch eLearning module [DATE] Credited CR" at bounding box center [374, 182] width 89 height 272
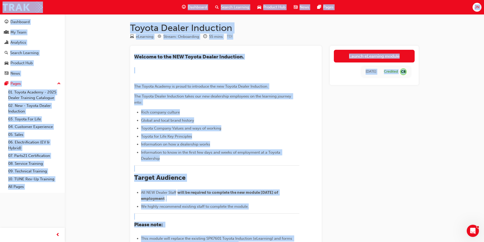
drag, startPoint x: 402, startPoint y: 188, endPoint x: 0, endPoint y: 8, distance: 440.8
click at [0, 8] on div "Dashboard Search Learning Product Hub News Pages JN Dashboard My Team Analytics…" at bounding box center [242, 121] width 484 height 242
click at [0, 8] on div "Dashboard Search Learning Product Hub News Pages JN" at bounding box center [242, 7] width 484 height 14
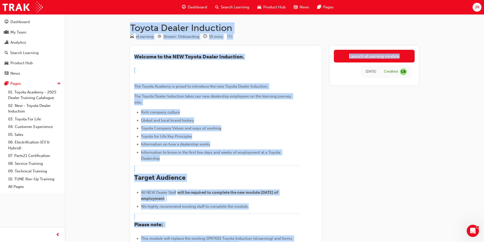
drag, startPoint x: 108, startPoint y: 18, endPoint x: 331, endPoint y: 213, distance: 296.4
click at [334, 206] on div "Toyota Dealer Induction eLearning Stream: Onboarding 55 mins TDI ​Welcome to th…" at bounding box center [242, 173] width 484 height 347
click at [314, 234] on div "​Welcome to the NEW Toyota Dealer Induction. ﻿ The Toyota Academy is proud to i…" at bounding box center [226, 156] width 184 height 212
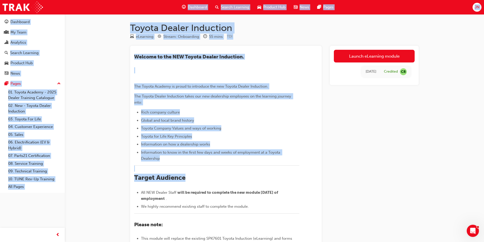
drag, startPoint x: 314, startPoint y: 234, endPoint x: 117, endPoint y: 5, distance: 302.0
click at [117, 5] on div "Dashboard Search Learning Product Hub News Pages JN Dashboard My Team Analytics…" at bounding box center [242, 121] width 484 height 242
click at [117, 5] on div "Dashboard Search Learning Product Hub News Pages JN" at bounding box center [242, 7] width 484 height 14
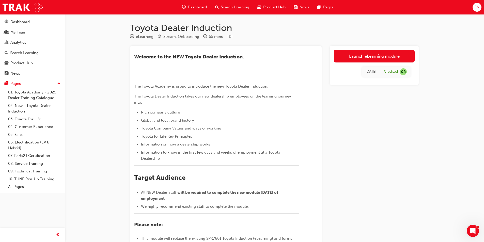
click at [369, 142] on div "Launch eLearning module [DATE] Credited CR" at bounding box center [374, 182] width 89 height 272
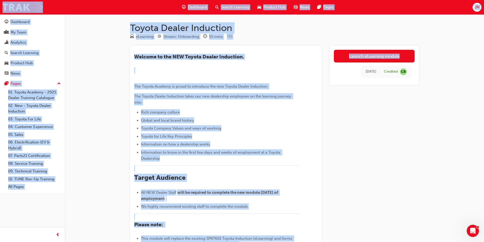
drag, startPoint x: 371, startPoint y: 141, endPoint x: 0, endPoint y: 2, distance: 396.2
click at [0, 4] on div "Dashboard Search Learning Product Hub News Pages JN Dashboard My Team Analytics…" at bounding box center [242, 121] width 484 height 242
click at [0, 2] on div "Dashboard Search Learning Product Hub News Pages JN" at bounding box center [242, 7] width 484 height 14
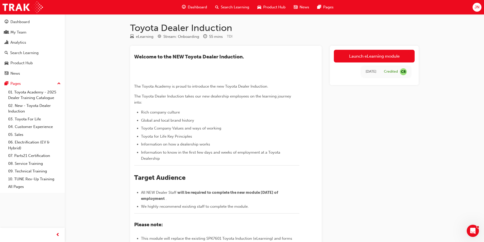
click at [418, 171] on div "Launch eLearning module [DATE] Credited CR" at bounding box center [374, 182] width 89 height 272
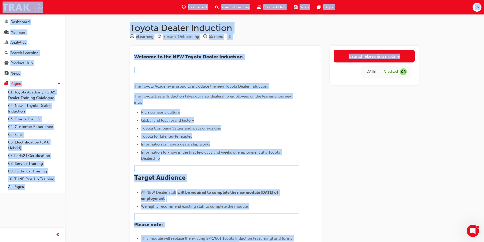
drag, startPoint x: 416, startPoint y: 171, endPoint x: 0, endPoint y: 4, distance: 448.3
click at [0, 5] on div "Dashboard Search Learning Product Hub News Pages JN Dashboard My Team Analytics…" at bounding box center [242, 121] width 484 height 242
click at [0, 4] on div "Dashboard Search Learning Product Hub News Pages JN" at bounding box center [242, 7] width 484 height 14
drag, startPoint x: 0, startPoint y: 4, endPoint x: 374, endPoint y: 186, distance: 416.1
click at [366, 183] on div "Dashboard Search Learning Product Hub News Pages JN Dashboard My Team Analytics…" at bounding box center [242, 121] width 484 height 242
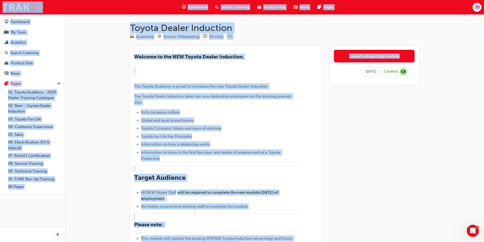
click at [374, 186] on div "Launch eLearning module [DATE] Credited CR" at bounding box center [374, 182] width 89 height 272
drag, startPoint x: 374, startPoint y: 186, endPoint x: 0, endPoint y: 6, distance: 414.9
click at [0, 6] on div "Dashboard Search Learning Product Hub News Pages JN Dashboard My Team Analytics…" at bounding box center [242, 121] width 484 height 242
click at [0, 6] on div "Dashboard Search Learning Product Hub News Pages JN" at bounding box center [242, 7] width 484 height 14
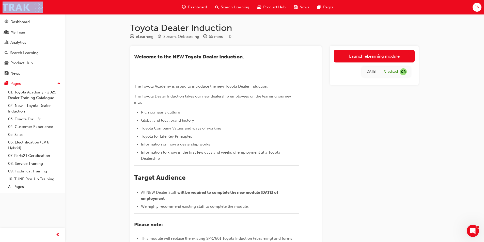
drag
click at [406, 202] on div "Dashboard Search Learning Product Hub News Pages JN Dashboard My Team Analytics…" at bounding box center [242, 121] width 484 height 242
click at [0, 6] on div "Dashboard Search Learning Product Hub News Pages JN" at bounding box center [242, 7] width 484 height 14
drag, startPoint x: 0, startPoint y: 6, endPoint x: 397, endPoint y: 212, distance: 447.2
click at [397, 212] on div "Dashboard Search Learning Product Hub News Pages JN Dashboard My Team Analytics…" at bounding box center [242, 121] width 484 height 242
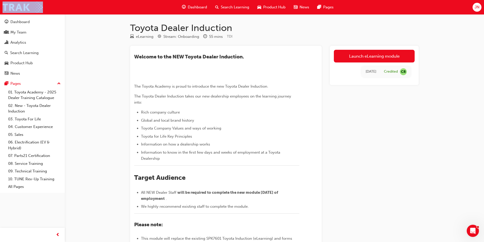
drag, startPoint x: 394, startPoint y: 208, endPoint x: 391, endPoint y: 207, distance: 3.5
click at [393, 208] on div "Launch eLearning module [DATE] Credited CR" at bounding box center [374, 182] width 89 height 272
click at [327, 171] on div "​Welcome to the NEW Toyota Dealer Induction. ﻿ The Toyota Academy is proud to i…" at bounding box center [274, 182] width 289 height 272
click at [121, 23] on div "Toyota Dealer Induction eLearning Stream: Onboarding 55 mins TDI ​Welcome to th…" at bounding box center [242, 173] width 484 height 347
drag, startPoint x: 132, startPoint y: 3, endPoint x: 136, endPoint y: 4, distance: 3.8
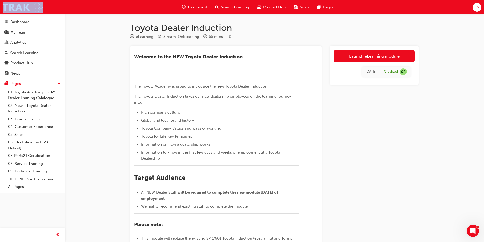
click at [132, 3] on div "Dashboard Search Learning Product Hub News Pages JN" at bounding box center [242, 7] width 484 height 14
click at [154, 7] on div "Dashboard Search Learning Product Hub News Pages JN" at bounding box center [242, 7] width 484 height 14
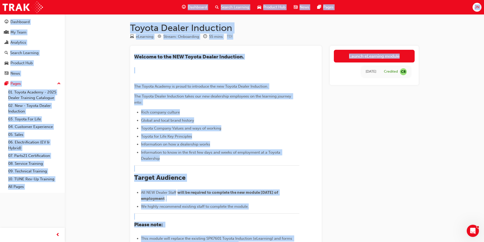
drag, startPoint x: 160, startPoint y: 8, endPoint x: 415, endPoint y: 223, distance: 333.4
click at [415, 223] on div "Dashboard Search Learning Product Hub News Pages JN Dashboard My Team Analytics…" at bounding box center [242, 121] width 484 height 242
click at [401, 215] on div "Launch eLearning module [DATE] Credited CR" at bounding box center [374, 182] width 89 height 272
drag, startPoint x: 343, startPoint y: 177, endPoint x: 0, endPoint y: 8, distance: 382.6
click at [0, 8] on div "Dashboard Search Learning Product Hub News Pages JN Dashboard My Team Analytics…" at bounding box center [242, 121] width 484 height 242
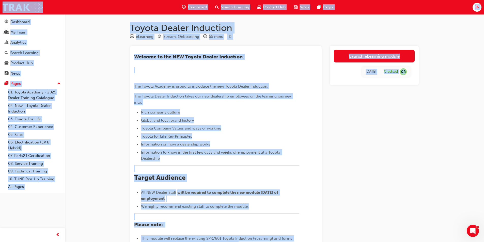
click at [0, 8] on div "Dashboard Search Learning Product Hub News Pages JN" at bounding box center [242, 7] width 484 height 14
drag, startPoint x: 0, startPoint y: 4, endPoint x: 376, endPoint y: 211, distance: 429.0
click at [375, 211] on div "Dashboard Search Learning Product Hub News Pages JN Dashboard My Team Analytics…" at bounding box center [242, 121] width 484 height 242
click at [377, 211] on div "Launch eLearning module [DATE] Credited CR" at bounding box center [374, 182] width 89 height 272
drag, startPoint x: 92, startPoint y: 8, endPoint x: 390, endPoint y: 199, distance: 353.8
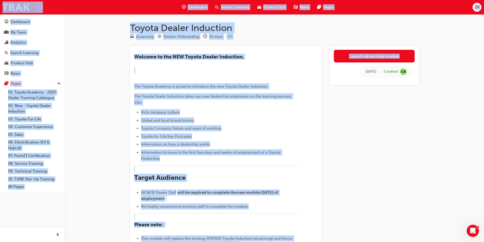
click at [383, 195] on div "Dashboard Search Learning Product Hub News Pages JN Dashboard My Team Analytics…" at bounding box center [242, 121] width 484 height 242
click at [391, 199] on div "Launch eLearning module [DATE] Credited CR" at bounding box center [374, 182] width 89 height 272
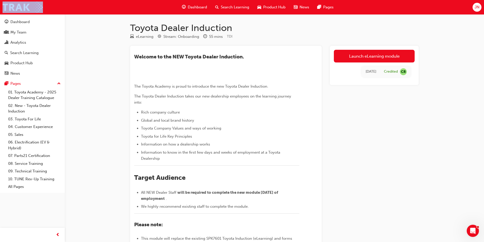
drag, startPoint x: 391, startPoint y: 198, endPoint x: 119, endPoint y: 11, distance: 330.0
click at [121, 12] on div "Dashboard Search Learning Product Hub News Pages JN Dashboard My Team Analytics…" at bounding box center [242, 121] width 484 height 242
click at [115, 10] on div "Dashboard Search Learning Product Hub News Pages JN" at bounding box center [242, 7] width 484 height 14
drag, startPoint x: 115, startPoint y: 10, endPoint x: 413, endPoint y: 183, distance: 344.5
click at [413, 183] on div "Dashboard Search Learning Product Hub News Pages JN Dashboard My Team Analytics…" at bounding box center [242, 121] width 484 height 242
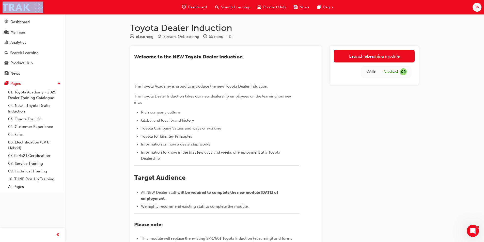
click at [413, 183] on div "Launch eLearning module [DATE] Credited CR" at bounding box center [374, 182] width 89 height 272
click at [0, 4] on div "Dashboard Search Learning Product Hub News Pages JN" at bounding box center [242, 7] width 484 height 14
drag, startPoint x: 0, startPoint y: 4, endPoint x: 439, endPoint y: 183, distance: 474.4
click at [439, 183] on div "Dashboard Search Learning Product Hub News Pages JN Dashboard My Team Analytics…" at bounding box center [242, 121] width 484 height 242
click at [439, 183] on div "Toyota Dealer Induction eLearning Stream: Onboarding 55 mins TDI ​Welcome to th…" at bounding box center [242, 173] width 484 height 347
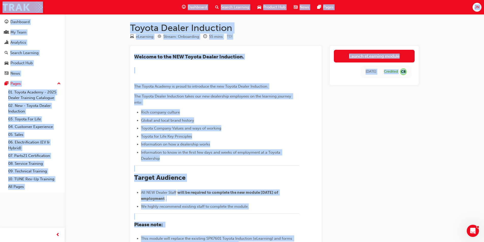
drag, startPoint x: 439, startPoint y: 183, endPoint x: 0, endPoint y: 8, distance: 472.9
click at [0, 8] on div "Dashboard Search Learning Product Hub News Pages JN Dashboard My Team Analytics…" at bounding box center [242, 121] width 484 height 242
drag, startPoint x: 0, startPoint y: 8, endPoint x: 5, endPoint y: 7, distance: 4.6
click at [0, 7] on div "Dashboard Search Learning Product Hub News Pages JN" at bounding box center [242, 7] width 484 height 14
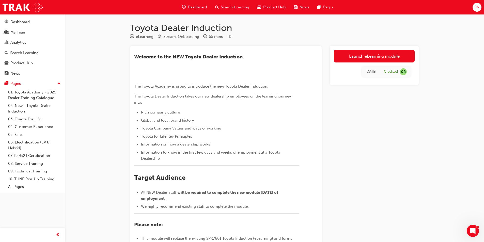
drag, startPoint x: 392, startPoint y: 151, endPoint x: 396, endPoint y: 154, distance: 4.7
click at [395, 153] on div "Launch eLearning module [DATE] Credited CR" at bounding box center [374, 182] width 89 height 272
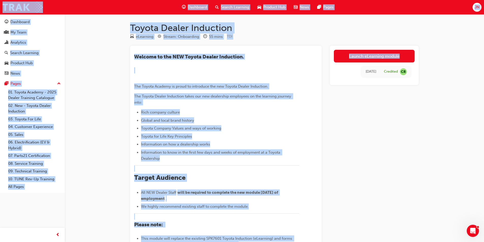
drag, startPoint x: 396, startPoint y: 154, endPoint x: 0, endPoint y: 4, distance: 423.5
click at [0, 4] on div "Dashboard Search Learning Product Hub News Pages JN Dashboard My Team Analytics…" at bounding box center [242, 121] width 484 height 242
click at [0, 4] on div "Dashboard Search Learning Product Hub News Pages JN" at bounding box center [242, 7] width 484 height 14
drag, startPoint x: 0, startPoint y: 2, endPoint x: 425, endPoint y: 148, distance: 448.8
click at [424, 148] on div "Dashboard Search Learning Product Hub News Pages JN Dashboard My Team Analytics…" at bounding box center [242, 121] width 484 height 242
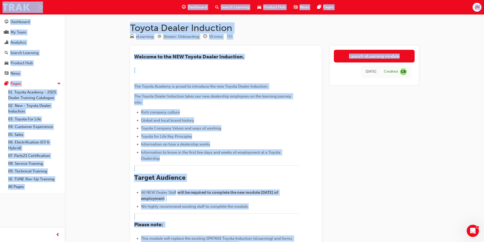
click at [425, 148] on div "Toyota Dealer Induction eLearning Stream: Onboarding 55 mins TDI ​Welcome to th…" at bounding box center [274, 178] width 305 height 312
drag, startPoint x: 0, startPoint y: 9, endPoint x: 391, endPoint y: 196, distance: 433.1
click at [391, 196] on div "Dashboard Search Learning Product Hub News Pages JN Dashboard My Team Analytics…" at bounding box center [242, 121] width 484 height 242
click at [391, 196] on div "Launch eLearning module [DATE] Credited CR" at bounding box center [374, 182] width 89 height 272
drag, startPoint x: 391, startPoint y: 196, endPoint x: 0, endPoint y: 6, distance: 434.5
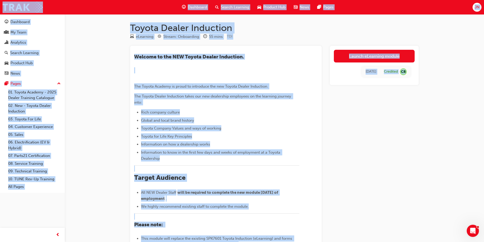
click at [0, 6] on div "Dashboard Search Learning Product Hub News Pages JN Dashboard My Team Analytics…" at bounding box center [242, 121] width 484 height 242
click at [0, 6] on div "Dashboard Search Learning Product Hub News Pages JN" at bounding box center [242, 7] width 484 height 14
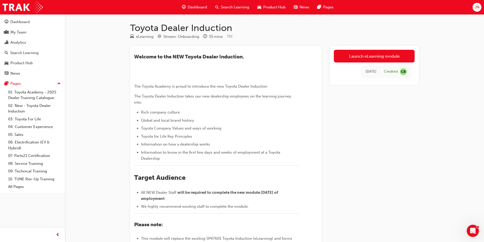
click at [0, 5] on div "Dashboard Search Learning Product Hub News Pages JN" at bounding box center [242, 7] width 484 height 14
drag, startPoint x: 0, startPoint y: 5, endPoint x: 410, endPoint y: 217, distance: 461.5
click at [409, 217] on div "Dashboard Search Learning Product Hub News Pages JN Dashboard My Team Analytics…" at bounding box center [242, 121] width 484 height 242
click at [409, 216] on div "Launch eLearning module [DATE] Credited CR" at bounding box center [374, 182] width 89 height 272
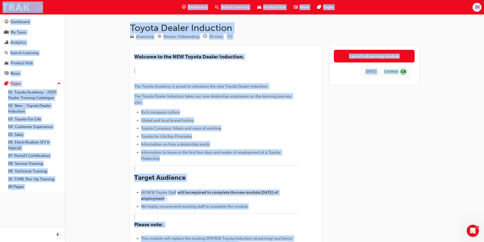
drag, startPoint x: 409, startPoint y: 216, endPoint x: 0, endPoint y: 4, distance: 460.3
click at [0, 6] on div "Dashboard Search Learning Product Hub News Pages JN Dashboard My Team Analytics…" at bounding box center [242, 121] width 484 height 242
click at [0, 3] on div "Dashboard Search Learning Product Hub News Pages JN" at bounding box center [242, 7] width 484 height 14
drag, startPoint x: 0, startPoint y: 3, endPoint x: 395, endPoint y: 192, distance: 438.0
click at [395, 192] on div "Dashboard Search Learning Product Hub News Pages JN Dashboard My Team Analytics…" at bounding box center [242, 121] width 484 height 242
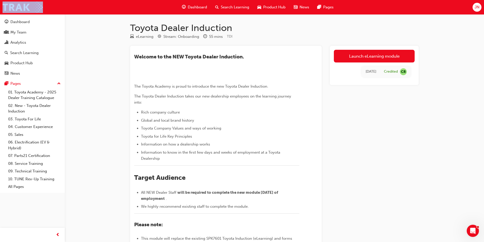
click at [395, 191] on div "Launch eLearning module [DATE] Credited CR" at bounding box center [374, 182] width 89 height 272
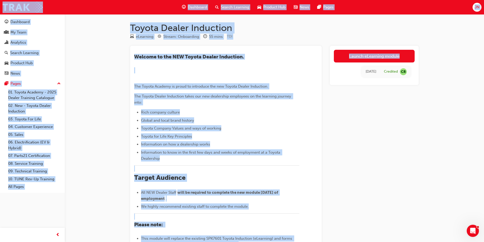
drag, startPoint x: 440, startPoint y: 225, endPoint x: 0, endPoint y: 6, distance: 491.6
click at [0, 6] on div "Dashboard Search Learning Product Hub News Pages JN Dashboard My Team Analytics…" at bounding box center [242, 121] width 484 height 242
click at [0, 6] on div "Dashboard Search Learning Product Hub News Pages JN" at bounding box center [242, 7] width 484 height 14
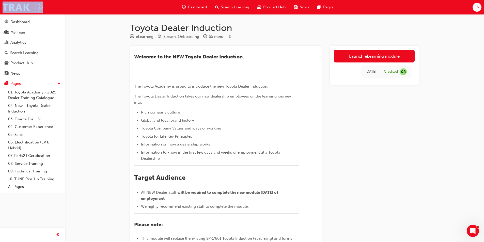
drag, startPoint x: 0, startPoint y: 6, endPoint x: 400, endPoint y: 203, distance: 445.7
click at [397, 202] on div "Dashboard Search Learning Product Hub News Pages JN Dashboard My Team Analytics…" at bounding box center [242, 121] width 484 height 242
click at [400, 203] on div "Launch eLearning module [DATE] Credited CR" at bounding box center [374, 182] width 89 height 272
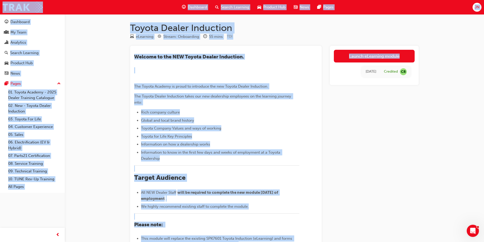
drag, startPoint x: 416, startPoint y: 213, endPoint x: 0, endPoint y: 9, distance: 463.6
click at [0, 9] on div "Dashboard Search Learning Product Hub News Pages JN Dashboard My Team Analytics…" at bounding box center [242, 121] width 484 height 242
click at [0, 8] on div "Dashboard Search Learning Product Hub News Pages JN" at bounding box center [242, 7] width 484 height 14
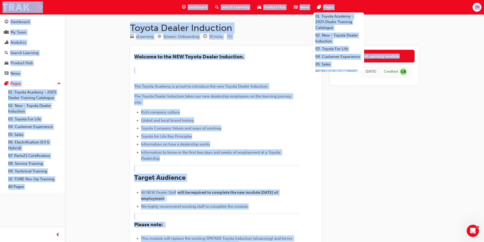
drag, startPoint x: 0, startPoint y: 7, endPoint x: 425, endPoint y: 213, distance: 472.2
click at [425, 213] on div "Dashboard Search Learning Product Hub News Pages 01. Toyota Academy - 2025 Deal…" at bounding box center [242, 121] width 484 height 242
click at [425, 213] on div "Toyota Dealer Induction eLearning Stream: Onboarding 55 mins TDI ​Welcome to th…" at bounding box center [274, 178] width 305 height 312
drag, startPoint x: 425, startPoint y: 213, endPoint x: 0, endPoint y: 4, distance: 473.6
click at [0, 4] on div "Dashboard Search Learning Product Hub News Pages 01. Toyota Academy - 2025 Deal…" at bounding box center [242, 121] width 484 height 242
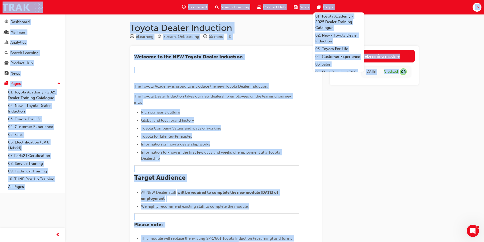
click at [0, 4] on div "Dashboard Search Learning Product Hub News Pages 01. Toyota Academy - 2025 Deal…" at bounding box center [242, 7] width 484 height 14
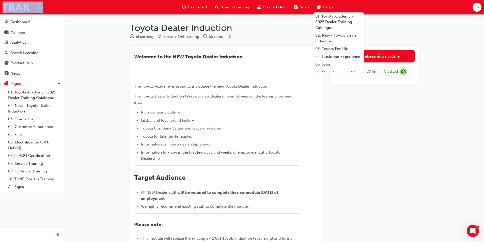
drag, startPoint x: 0, startPoint y: 4, endPoint x: 424, endPoint y: 224, distance: 477.7
click at [424, 224] on div "Dashboard Search Learning Product Hub News Pages 01. Toyota Academy - 2025 Deal…" at bounding box center [242, 121] width 484 height 242
click at [424, 224] on div "Toyota Dealer Induction eLearning Stream: Onboarding 55 mins TDI ​Welcome to th…" at bounding box center [274, 178] width 305 height 312
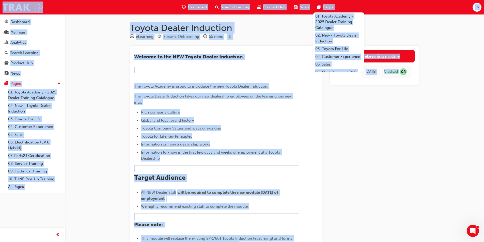
drag, startPoint x: 424, startPoint y: 224, endPoint x: 1, endPoint y: 7, distance: 475.6
click at [1, 7] on div "Dashboard Search Learning Product Hub News Pages 01. Toyota Academy - 2025 Deal…" at bounding box center [242, 121] width 484 height 242
click at [1, 7] on div "Dashboard Search Learning Product Hub News Pages 01. Toyota Academy - 2025 Deal…" at bounding box center [242, 7] width 484 height 14
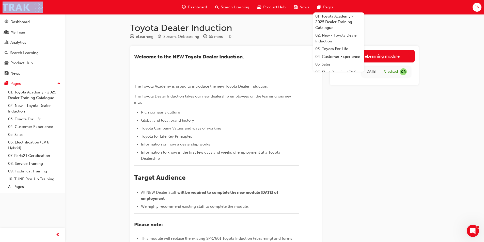
drag, startPoint x: 1, startPoint y: 7, endPoint x: 402, endPoint y: 164, distance: 430.9
click at [402, 164] on div "Dashboard Search Learning Product Hub News Pages 01. Toyota Academy - 2025 Deal…" at bounding box center [242, 121] width 484 height 242
click at [402, 164] on div "Launch eLearning module [DATE] Credited CR" at bounding box center [374, 182] width 89 height 272
click at [363, 6] on div "Dashboard Search Learning Product Hub News Pages 01. Toyota Academy - 2025 Deal…" at bounding box center [242, 7] width 484 height 14
click at [348, 5] on div "Dashboard Search Learning Product Hub News Pages 01. Toyota Academy - 2025 Deal…" at bounding box center [242, 7] width 484 height 14
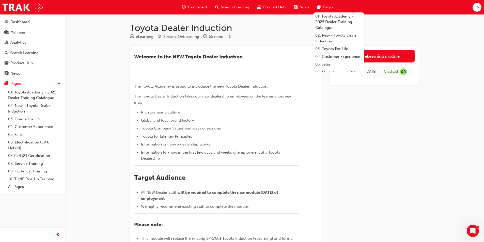
click at [338, 7] on div "Pages" at bounding box center [325, 7] width 24 height 10
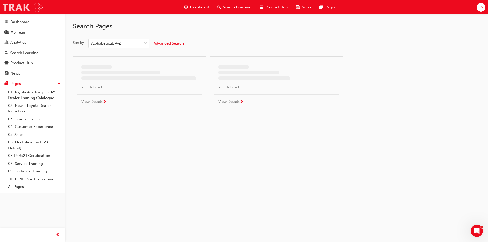
click at [26, 12] on img at bounding box center [23, 7] width 40 height 11
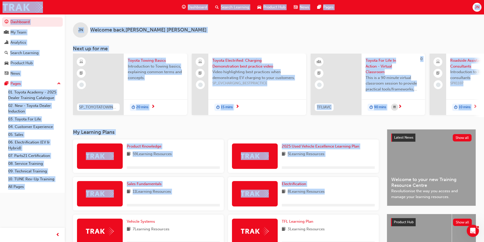
drag, startPoint x: 0, startPoint y: 1, endPoint x: 381, endPoint y: 211, distance: 434.6
click at [381, 211] on div "Dashboard Search Learning Product Hub News Pages JN Dashboard My Team Analytics…" at bounding box center [242, 121] width 484 height 242
click at [381, 211] on div "Electrification 8 Learning Resources" at bounding box center [303, 196] width 155 height 38
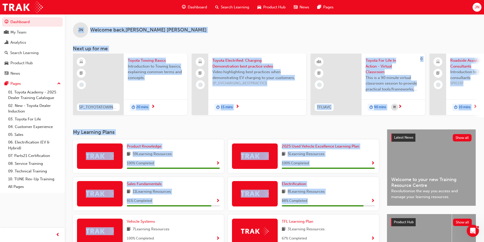
drag, startPoint x: 381, startPoint y: 211, endPoint x: 0, endPoint y: -2, distance: 436.6
click at [0, 0] on html "Your version of Internet Explorer is outdated and not supported. Please upgrade…" at bounding box center [242, 121] width 484 height 242
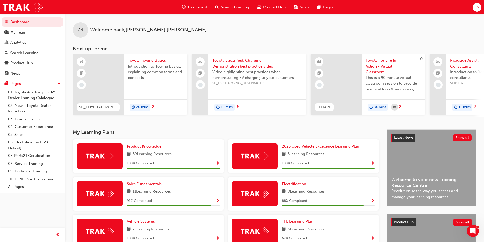
click at [0, 9] on div "Dashboard Search Learning Product Hub News Pages JN" at bounding box center [242, 7] width 484 height 14
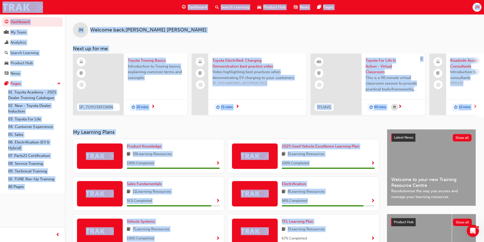
drag, startPoint x: 0, startPoint y: 9, endPoint x: 381, endPoint y: 229, distance: 439.8
click at [381, 229] on div "Dashboard Search Learning Product Hub News Pages JN Dashboard My Team Analytics…" at bounding box center [242, 121] width 484 height 242
click at [382, 231] on div "My Learning Plans Product Knowledge 59 Learning Resources 100 % Completed 2025 …" at bounding box center [230, 228] width 314 height 198
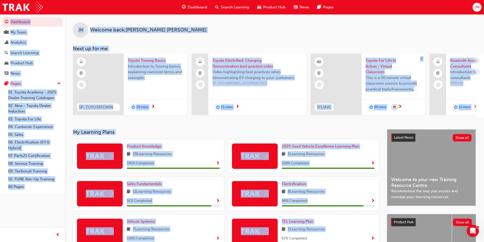
drag, startPoint x: 382, startPoint y: 231, endPoint x: 0, endPoint y: 19, distance: 437.0
click at [0, 19] on div "Dashboard My Team Analytics Search Learning Product Hub News Pages Pages 01. To…" at bounding box center [242, 174] width 484 height 349
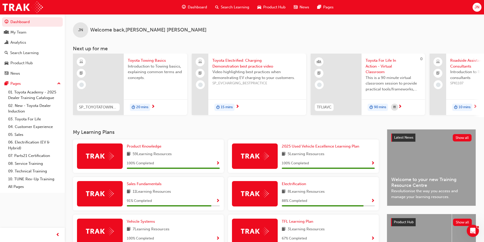
click at [73, 13] on div "Dashboard Search Learning Product Hub News Pages JN" at bounding box center [242, 7] width 484 height 14
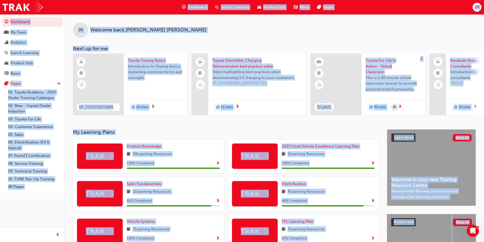
drag, startPoint x: 130, startPoint y: 4, endPoint x: 479, endPoint y: 223, distance: 411.9
click at [481, 231] on div "Dashboard Search Learning Product Hub News Pages JN Dashboard My Team Analytics…" at bounding box center [242, 121] width 484 height 242
click at [478, 217] on div "My Learning Plans Product Knowledge 59 Learning Resources 100 % Completed 2025 …" at bounding box center [274, 232] width 419 height 206
drag, startPoint x: 478, startPoint y: 217, endPoint x: 0, endPoint y: 4, distance: 523.4
click at [0, 3] on div "Dashboard Search Learning Product Hub News Pages JN Dashboard My Team Analytics…" at bounding box center [242, 121] width 484 height 242
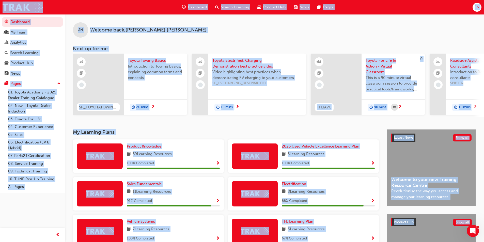
click at [0, 4] on div "Dashboard Search Learning Product Hub News Pages JN" at bounding box center [242, 7] width 484 height 14
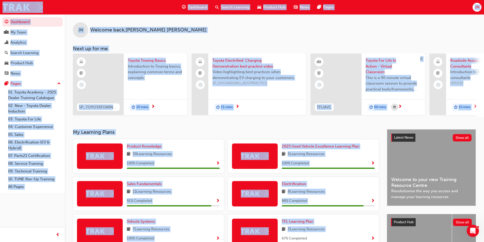
drag, startPoint x: 0, startPoint y: 4, endPoint x: 380, endPoint y: 236, distance: 445.6
click at [380, 236] on div "Dashboard Search Learning Product Hub News Pages JN Dashboard My Team Analytics…" at bounding box center [242, 121] width 484 height 242
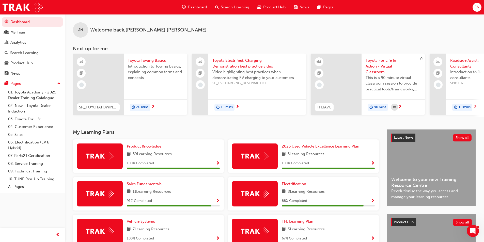
click at [382, 237] on div "My Learning Plans Product Knowledge 59 Learning Resources 100 % Completed 2025 …" at bounding box center [230, 228] width 314 height 198
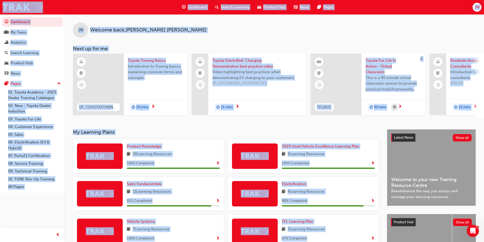
drag, startPoint x: 382, startPoint y: 237, endPoint x: 0, endPoint y: 9, distance: 444.9
click at [0, 9] on div "Dashboard Search Learning Product Hub News Pages JN Dashboard My Team Analytics…" at bounding box center [242, 121] width 484 height 242
click at [0, 7] on div "Dashboard Search Learning Product Hub News Pages JN" at bounding box center [242, 7] width 484 height 14
drag, startPoint x: 0, startPoint y: 7, endPoint x: 384, endPoint y: 238, distance: 448.6
click at [385, 239] on div "Dashboard Search Learning Product Hub News Pages JN Dashboard My Team Analytics…" at bounding box center [242, 121] width 484 height 242
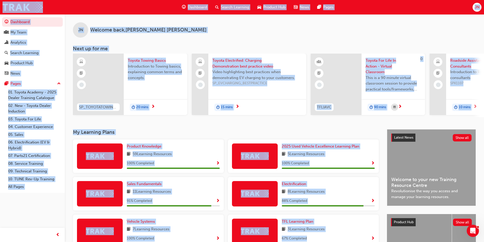
click at [384, 238] on div "My Learning Plans Product Knowledge 59 Learning Resources 100 % Completed 2025 …" at bounding box center [230, 228] width 314 height 198
drag, startPoint x: 384, startPoint y: 238, endPoint x: 0, endPoint y: 5, distance: 449.4
click at [0, 5] on div "Dashboard Search Learning Product Hub News Pages JN Dashboard My Team Analytics…" at bounding box center [242, 121] width 484 height 242
click at [0, 5] on div "Dashboard Search Learning Product Hub News Pages JN" at bounding box center [242, 7] width 484 height 14
drag, startPoint x: 0, startPoint y: 5, endPoint x: 384, endPoint y: 243, distance: 452.1
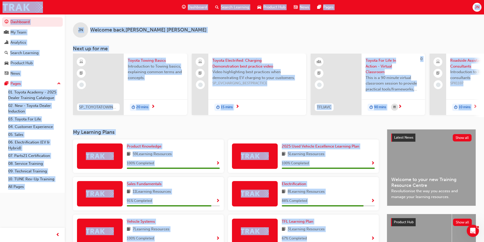
click at [384, 242] on html "Your version of Internet Explorer is outdated and not supported. Please upgrade…" at bounding box center [242, 121] width 484 height 242
click at [383, 235] on div "My Learning Plans Product Knowledge 59 Learning Resources 100 % Completed 2025 …" at bounding box center [230, 228] width 314 height 198
drag, startPoint x: 383, startPoint y: 235, endPoint x: 0, endPoint y: 8, distance: 444.9
click at [0, 10] on div "Dashboard Search Learning Product Hub News Pages JN Dashboard My Team Analytics…" at bounding box center [242, 121] width 484 height 242
click at [0, 7] on div "Dashboard Search Learning Product Hub News Pages JN" at bounding box center [242, 7] width 484 height 14
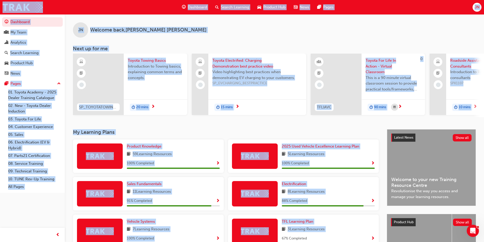
drag, startPoint x: 0, startPoint y: 7, endPoint x: 382, endPoint y: 234, distance: 444.3
click at [382, 234] on div "Dashboard Search Learning Product Hub News Pages JN Dashboard My Team Analytics…" at bounding box center [242, 121] width 484 height 242
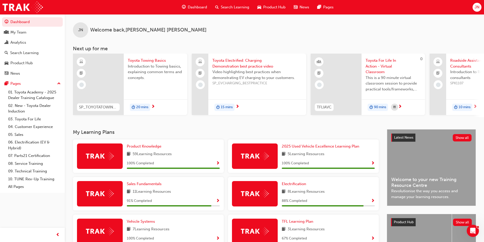
click at [384, 237] on div "My Learning Plans Product Knowledge 59 Learning Resources 100 % Completed 2025 …" at bounding box center [230, 228] width 314 height 198
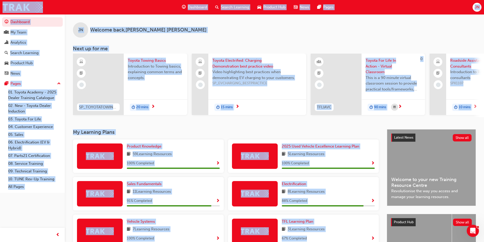
drag, startPoint x: 384, startPoint y: 237, endPoint x: 0, endPoint y: 6, distance: 448.0
click at [0, 6] on div "Dashboard Search Learning Product Hub News Pages JN Dashboard My Team Analytics…" at bounding box center [242, 121] width 484 height 242
click at [0, 6] on div "Dashboard Search Learning Product Hub News Pages JN" at bounding box center [242, 7] width 484 height 14
drag, startPoint x: 0, startPoint y: 6, endPoint x: 383, endPoint y: 236, distance: 446.2
click at [383, 236] on div "Dashboard Search Learning Product Hub News Pages JN Dashboard My Team Analytics…" at bounding box center [242, 121] width 484 height 242
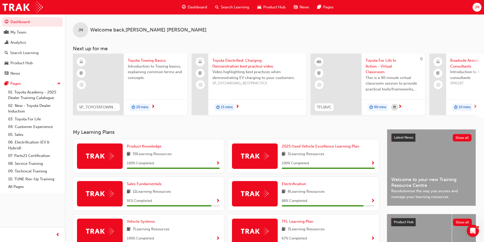
click at [383, 236] on div "My Learning Plans Product Knowledge 59 Learning Resources 100 % Completed 2025 …" at bounding box center [230, 228] width 314 height 198
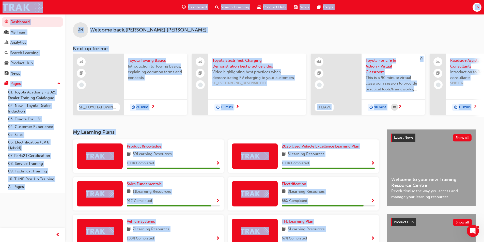
drag, startPoint x: 383, startPoint y: 236, endPoint x: 0, endPoint y: 8, distance: 445.9
click at [0, 9] on div "Dashboard Search Learning Product Hub News Pages JN Dashboard My Team Analytics…" at bounding box center [242, 121] width 484 height 242
click at [0, 8] on div "Dashboard Search Learning Product Hub News Pages JN" at bounding box center [242, 7] width 484 height 14
drag, startPoint x: 0, startPoint y: 8, endPoint x: 383, endPoint y: 240, distance: 448.3
click at [383, 240] on div "Dashboard Search Learning Product Hub News Pages JN Dashboard My Team Analytics…" at bounding box center [242, 121] width 484 height 242
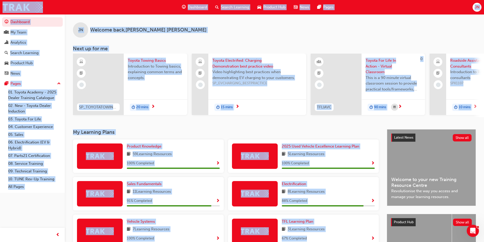
click at [383, 240] on div "My Learning Plans Product Knowledge 59 Learning Resources 100 % Completed 2025 …" at bounding box center [230, 228] width 314 height 198
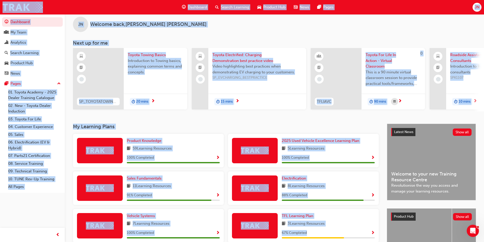
drag, startPoint x: 383, startPoint y: 240, endPoint x: 0, endPoint y: 3, distance: 451.0
click at [0, 3] on div "Dashboard Search Learning Product Hub News Pages JN Dashboard My Team Analytics…" at bounding box center [242, 115] width 484 height 242
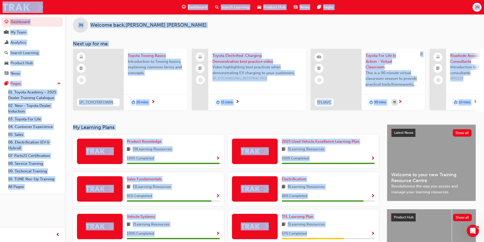
click at [0, 3] on div "Dashboard Search Learning Product Hub News Pages JN" at bounding box center [242, 7] width 484 height 14
drag, startPoint x: 0, startPoint y: 3, endPoint x: 384, endPoint y: 239, distance: 450.7
click at [384, 237] on div "Dashboard Search Learning Product Hub News Pages JN Dashboard My Team Analytics…" at bounding box center [242, 116] width 484 height 242
click at [384, 239] on div "My Learning Plans Product Knowledge 59 Learning Resources 100 % Completed 2025 …" at bounding box center [230, 224] width 314 height 198
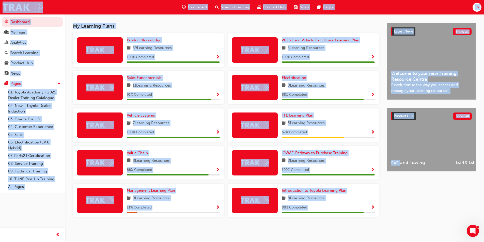
scroll to position [0, 0]
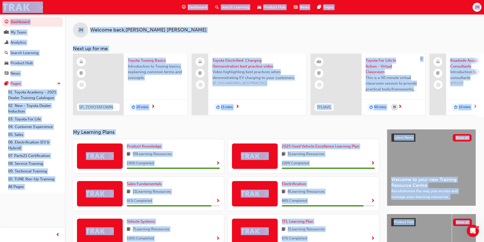
drag, startPoint x: 401, startPoint y: 225, endPoint x: 0, endPoint y: 6, distance: 457.0
click at [0, 6] on div "Dashboard Search Learning Product Hub News Pages JN Dashboard My Team Analytics…" at bounding box center [242, 121] width 484 height 242
click at [0, 6] on div "Dashboard Search Learning Product Hub News Pages JN" at bounding box center [242, 7] width 484 height 14
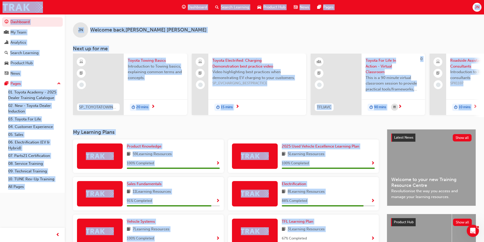
drag, startPoint x: 0, startPoint y: 6, endPoint x: 383, endPoint y: 236, distance: 447.4
click at [383, 236] on div "Dashboard Search Learning Product Hub News Pages JN Dashboard My Team Analytics…" at bounding box center [242, 121] width 484 height 242
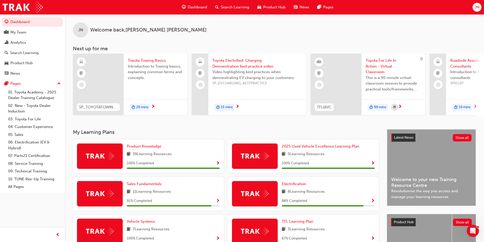
click at [383, 236] on div "My Learning Plans Product Knowledge 59 Learning Resources 100 % Completed 2025 …" at bounding box center [230, 228] width 314 height 198
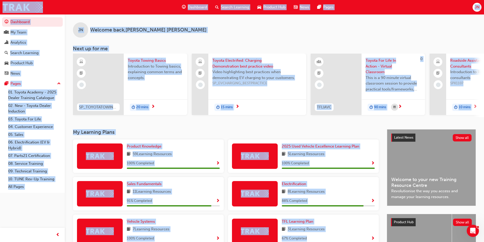
drag, startPoint x: 383, startPoint y: 236, endPoint x: 0, endPoint y: 9, distance: 445.9
click at [0, 9] on div "Dashboard Search Learning Product Hub News Pages JN Dashboard My Team Analytics…" at bounding box center [242, 121] width 484 height 242
click at [0, 9] on div "Dashboard Search Learning Product Hub News Pages JN" at bounding box center [242, 7] width 484 height 14
drag, startPoint x: 0, startPoint y: 9, endPoint x: 382, endPoint y: 237, distance: 445.1
click at [384, 235] on div "Dashboard Search Learning Product Hub News Pages JN Dashboard My Team Analytics…" at bounding box center [242, 121] width 484 height 242
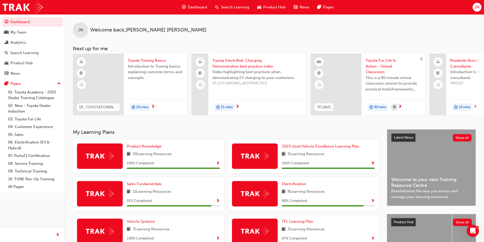
click at [382, 237] on div "My Learning Plans Product Knowledge 59 Learning Resources 100 % Completed 2025 …" at bounding box center [230, 228] width 314 height 198
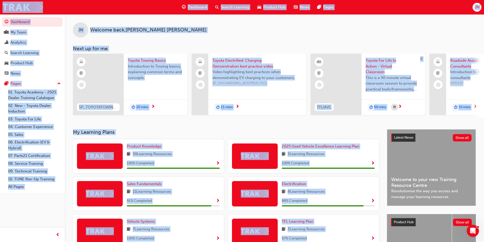
drag, startPoint x: 382, startPoint y: 237, endPoint x: 0, endPoint y: 3, distance: 448.1
click at [0, 3] on div "Dashboard Search Learning Product Hub News Pages JN Dashboard My Team Analytics…" at bounding box center [242, 121] width 484 height 242
click at [0, 3] on div "Dashboard Search Learning Product Hub News Pages JN" at bounding box center [242, 7] width 484 height 14
drag, startPoint x: 0, startPoint y: 3, endPoint x: 381, endPoint y: 229, distance: 443.0
click at [381, 229] on div "Dashboard Search Learning Product Hub News Pages JN Dashboard My Team Analytics…" at bounding box center [242, 121] width 484 height 242
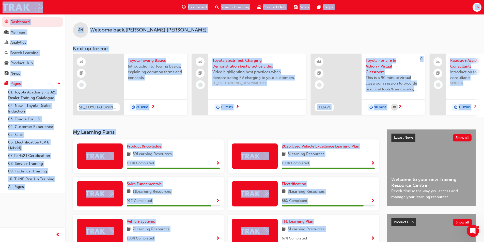
click at [381, 229] on div "My Learning Plans Product Knowledge 59 Learning Resources 100 % Completed 2025 …" at bounding box center [230, 228] width 314 height 198
drag, startPoint x: 381, startPoint y: 229, endPoint x: 0, endPoint y: 5, distance: 441.9
click at [0, 5] on div "Dashboard Search Learning Product Hub News Pages JN Dashboard My Team Analytics…" at bounding box center [242, 121] width 484 height 242
click at [0, 5] on div "Dashboard Search Learning Product Hub News Pages JN" at bounding box center [242, 7] width 484 height 14
drag, startPoint x: 0, startPoint y: 5, endPoint x: 385, endPoint y: 237, distance: 449.7
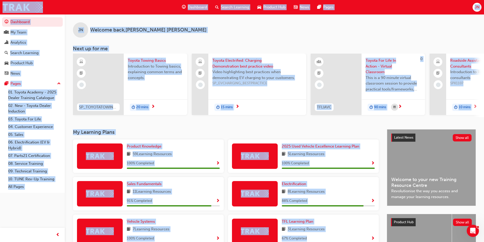
click at [385, 237] on div "Dashboard Search Learning Product Hub News Pages JN Dashboard My Team Analytics…" at bounding box center [242, 121] width 484 height 242
click at [385, 237] on div "My Learning Plans Product Knowledge 59 Learning Resources 100 % Completed 2025 …" at bounding box center [230, 228] width 314 height 198
drag, startPoint x: 385, startPoint y: 237, endPoint x: 0, endPoint y: 8, distance: 448.3
click at [0, 8] on div "Dashboard Search Learning Product Hub News Pages JN Dashboard My Team Analytics…" at bounding box center [242, 121] width 484 height 242
click at [0, 8] on div "Dashboard Search Learning Product Hub News Pages JN" at bounding box center [242, 7] width 484 height 14
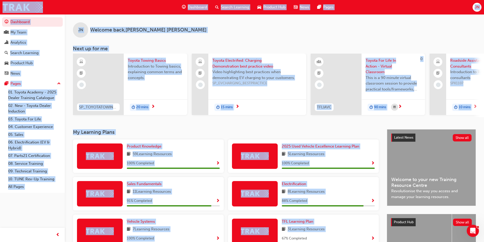
drag, startPoint x: 0, startPoint y: 8, endPoint x: 386, endPoint y: 235, distance: 447.7
click at [386, 233] on div "Dashboard Search Learning Product Hub News Pages JN Dashboard My Team Analytics…" at bounding box center [242, 121] width 484 height 242
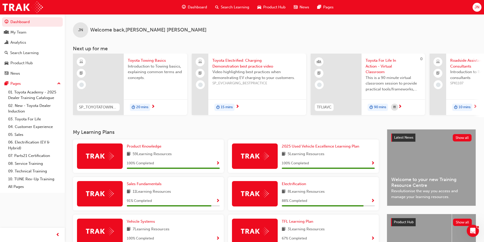
click at [384, 239] on div "My Learning Plans Product Knowledge 59 Learning Resources 100 % Completed 2025 …" at bounding box center [230, 228] width 314 height 198
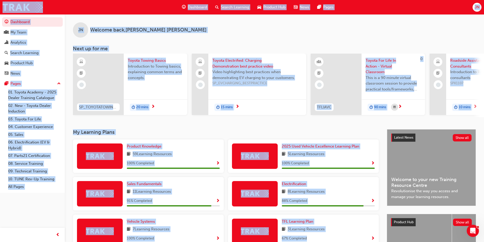
drag, startPoint x: 384, startPoint y: 239, endPoint x: 0, endPoint y: 7, distance: 449.2
click at [0, 7] on div "Dashboard Search Learning Product Hub News Pages JN Dashboard My Team Analytics…" at bounding box center [242, 121] width 484 height 242
click at [0, 7] on div "Dashboard Search Learning Product Hub News Pages JN" at bounding box center [242, 7] width 484 height 14
drag, startPoint x: 0, startPoint y: 7, endPoint x: 383, endPoint y: 237, distance: 447.0
click at [383, 237] on div "Dashboard Search Learning Product Hub News Pages JN Dashboard My Team Analytics…" at bounding box center [242, 121] width 484 height 242
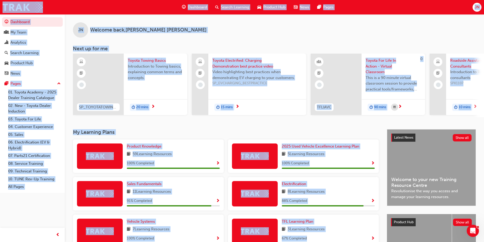
click at [383, 237] on div "My Learning Plans Product Knowledge 59 Learning Resources 100 % Completed 2025 …" at bounding box center [230, 228] width 314 height 198
drag, startPoint x: 383, startPoint y: 237, endPoint x: 0, endPoint y: 8, distance: 446.3
click at [0, 9] on div "Dashboard Search Learning Product Hub News Pages JN Dashboard My Team Analytics…" at bounding box center [242, 121] width 484 height 242
click at [0, 8] on div "Dashboard Search Learning Product Hub News Pages JN" at bounding box center [242, 7] width 484 height 14
drag, startPoint x: 0, startPoint y: 8, endPoint x: 384, endPoint y: 238, distance: 447.8
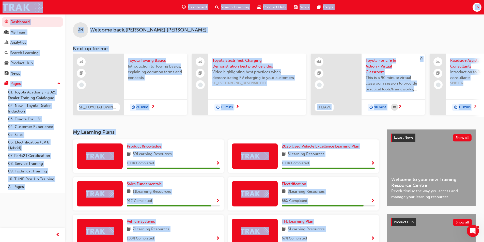
click at [384, 238] on div "Dashboard Search Learning Product Hub News Pages JN Dashboard My Team Analytics…" at bounding box center [242, 121] width 484 height 242
click at [384, 238] on div "My Learning Plans Product Knowledge 59 Learning Resources 100 % Completed 2025 …" at bounding box center [230, 228] width 314 height 198
drag, startPoint x: 384, startPoint y: 238, endPoint x: 0, endPoint y: 6, distance: 448.7
click at [0, 6] on div "Dashboard Search Learning Product Hub News Pages JN Dashboard My Team Analytics…" at bounding box center [242, 121] width 484 height 242
click at [0, 6] on div "Dashboard Search Learning Product Hub News Pages JN" at bounding box center [242, 7] width 484 height 14
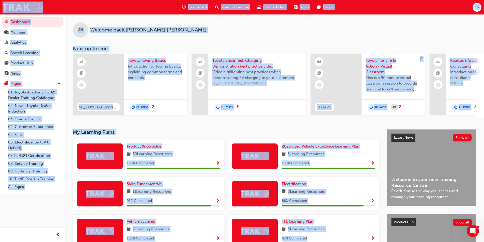
click at [384, 237] on div "Dashboard Search Learning Product Hub News Pages JN Dashboard My Team Analytics…" at bounding box center [242, 121] width 484 height 242
click at [384, 237] on div "My Learning Plans Product Knowledge 59 Learning Resources 100 % Completed 2025 …" at bounding box center [230, 228] width 314 height 198
click at [0, 5] on div "Dashboard Search Learning Product Hub News Pages JN Dashboard My Team Analytics…" at bounding box center [242, 121] width 484 height 242
click at [0, 5] on div "Dashboard Search Learning Product Hub News Pages JN" at bounding box center [242, 7] width 484 height 14
click at [384, 235] on div "Dashboard Search Learning Product Hub News Pages JN Dashboard My Team Analytics…" at bounding box center [242, 121] width 484 height 242
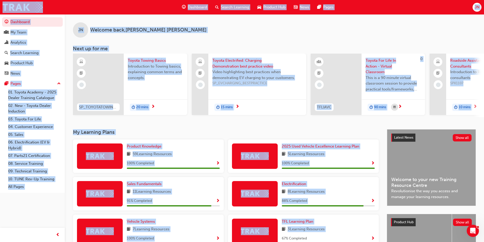
click at [384, 235] on div "My Learning Plans Product Knowledge 59 Learning Resources 100 % Completed 2025 …" at bounding box center [230, 228] width 314 height 198
click at [0, 7] on div "Dashboard Search Learning Product Hub News Pages JN Dashboard My Team Analytics…" at bounding box center [242, 121] width 484 height 242
click at [0, 7] on div "Dashboard Search Learning Product Hub News Pages JN" at bounding box center [242, 7] width 484 height 14
click at [383, 240] on div "Dashboard Search Learning Product Hub News Pages JN Dashboard My Team Analytics…" at bounding box center [242, 121] width 484 height 242
click at [383, 240] on div "My Learning Plans Product Knowledge 59 Learning Resources 100 % Completed 2025 …" at bounding box center [230, 228] width 314 height 198
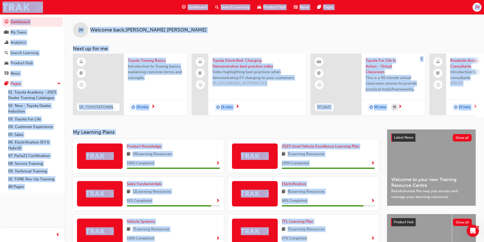
click at [0, 4] on div "Dashboard Search Learning Product Hub News Pages JN Dashboard My Team Analytics…" at bounding box center [242, 121] width 484 height 242
click at [0, 5] on div "Dashboard Search Learning Product Hub News Pages JN" at bounding box center [242, 7] width 484 height 14
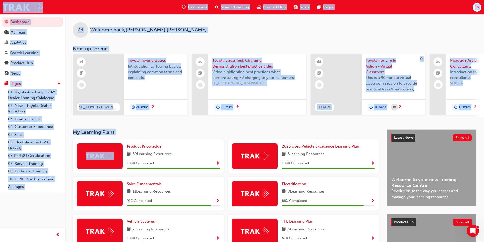
click at [355, 134] on div "Dashboard Search Learning Product Hub News Pages JN Dashboard My Team Analytics…" at bounding box center [242, 121] width 484 height 242
click at [190, 29] on div "JN Welcome back , [PERSON_NAME]" at bounding box center [274, 25] width 419 height 23
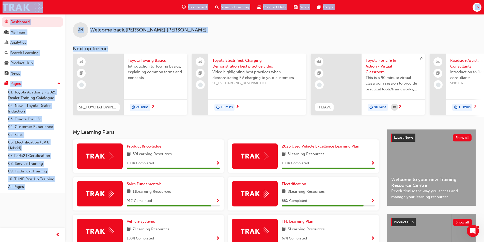
click at [0, 8] on div "Dashboard Search Learning Product Hub News Pages JN Dashboard My Team Analytics…" at bounding box center [242, 121] width 484 height 242
click at [0, 8] on div "Dashboard Search Learning Product Hub News Pages JN" at bounding box center [242, 7] width 484 height 14
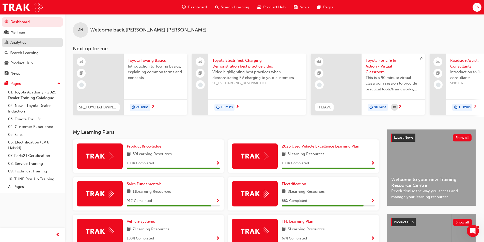
click at [25, 40] on div "Analytics" at bounding box center [18, 43] width 16 height 6
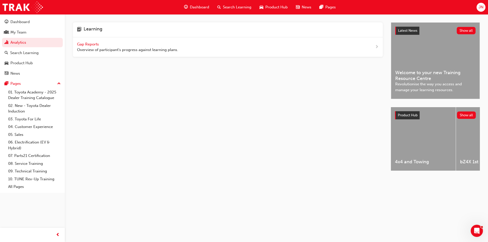
click at [87, 43] on span "Gap Reports" at bounding box center [88, 44] width 23 height 5
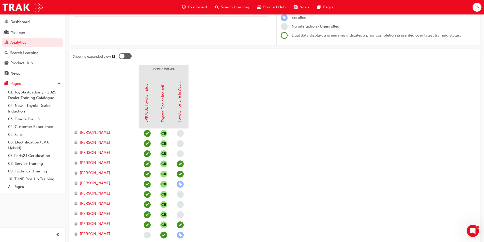
scroll to position [102, 0]
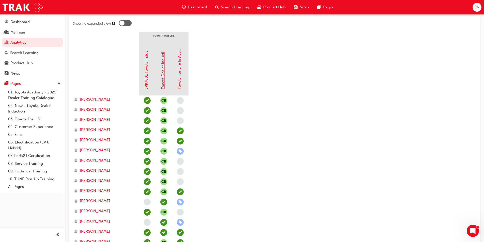
click at [163, 75] on link "Toyota Dealer Induction" at bounding box center [163, 68] width 5 height 42
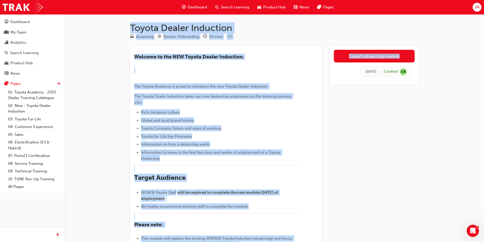
drag, startPoint x: 113, startPoint y: 24, endPoint x: 383, endPoint y: 162, distance: 303.8
click at [383, 162] on div "Toyota Dealer Induction eLearning Stream: Onboarding 55 mins TDI ​Welcome to th…" at bounding box center [242, 173] width 484 height 347
click at [383, 162] on div "Launch eLearning module [DATE] Credited CR" at bounding box center [374, 182] width 89 height 272
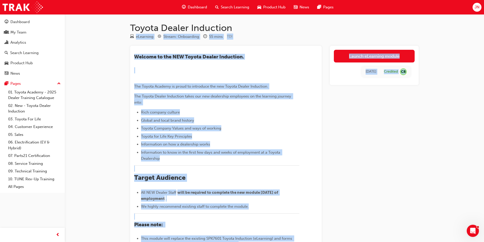
drag, startPoint x: 383, startPoint y: 162, endPoint x: 116, endPoint y: 30, distance: 298.1
click at [116, 30] on div "Toyota Dealer Induction eLearning Stream: Onboarding 55 mins TDI ​Welcome to th…" at bounding box center [242, 173] width 484 height 347
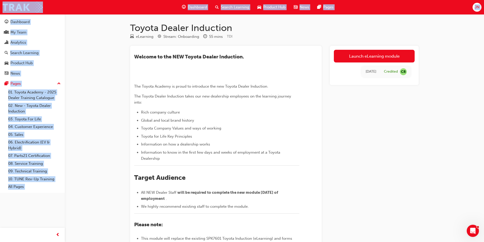
drag, startPoint x: 116, startPoint y: 30, endPoint x: 393, endPoint y: 162, distance: 307.5
click at [393, 162] on div "Toyota Dealer Induction eLearning Stream: Onboarding 55 mins TDI ​Welcome to th…" at bounding box center [242, 173] width 484 height 347
click at [392, 162] on div "Launch eLearning module [DATE] Credited CR" at bounding box center [374, 182] width 89 height 272
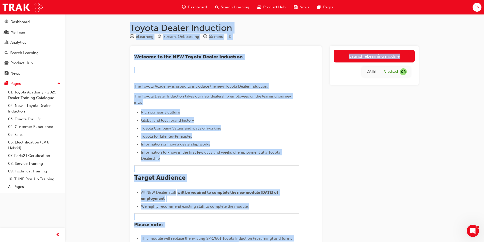
drag, startPoint x: 370, startPoint y: 176, endPoint x: 123, endPoint y: 25, distance: 290.3
click at [124, 24] on div "Toyota Dealer Induction eLearning Stream: Onboarding 55 mins TDI ​Welcome to th…" at bounding box center [274, 178] width 305 height 312
click at [123, 25] on div "Toyota Dealer Induction eLearning Stream: Onboarding 55 mins TDI ​Welcome to th…" at bounding box center [274, 178] width 305 height 312
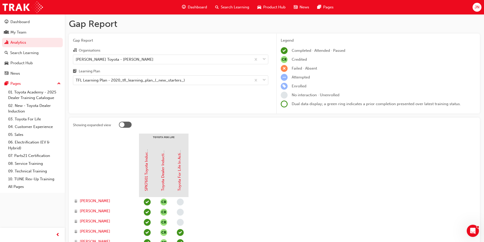
scroll to position [102, 0]
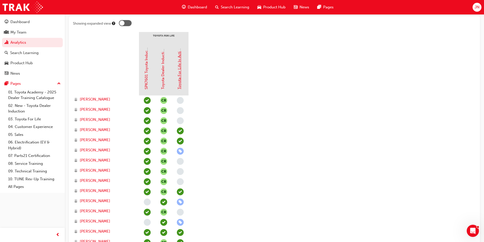
click at [180, 76] on link "Toyota For Life In Action - Virtual Classroom" at bounding box center [179, 50] width 5 height 78
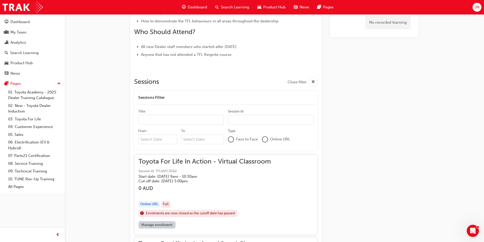
scroll to position [278, 0]
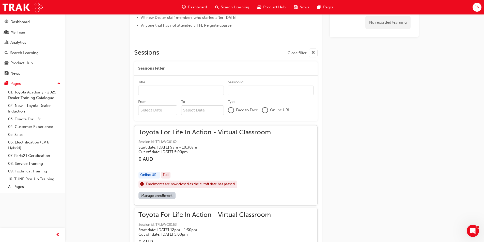
click at [161, 90] on input "Title" at bounding box center [181, 91] width 86 height 10
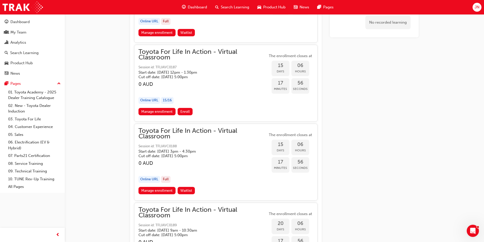
scroll to position [2337, 0]
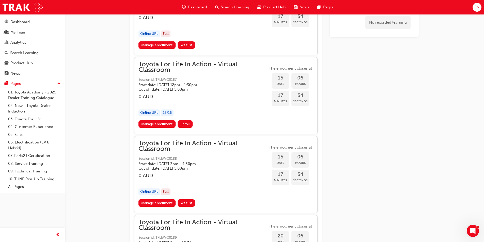
click at [169, 70] on span "Toyota For Life In Action - Virtual Classroom" at bounding box center [203, 67] width 129 height 11
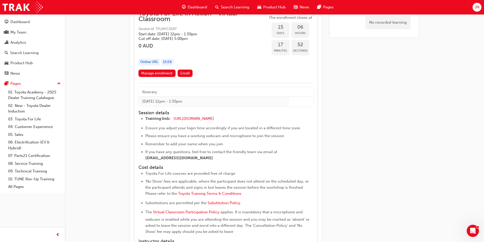
click at [180, 93] on th "Itinerary" at bounding box center [214, 91] width 151 height 9
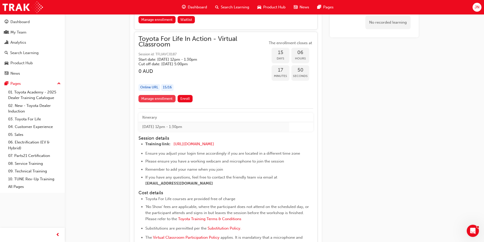
click at [159, 99] on link "Manage enrollment" at bounding box center [157, 98] width 37 height 7
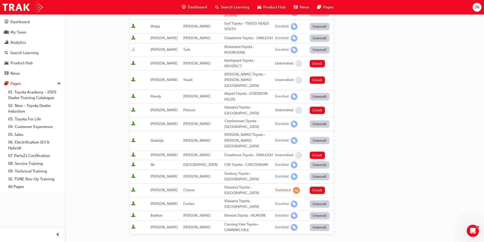
scroll to position [203, 0]
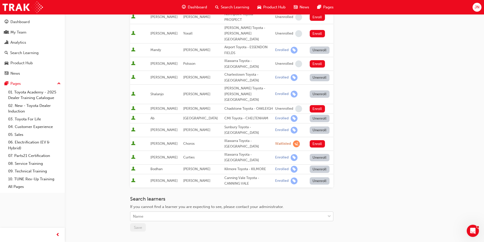
click at [169, 212] on div "Name" at bounding box center [227, 216] width 195 height 9
type input "[PERSON_NAME]"
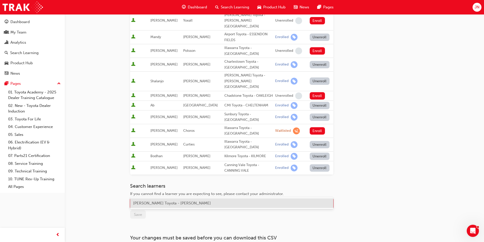
scroll to position [229, 0]
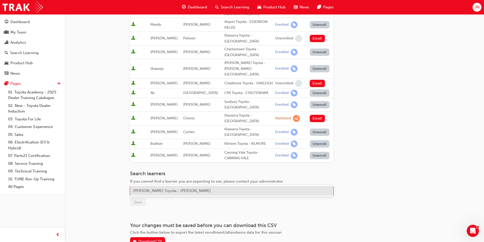
click at [158, 192] on span "[PERSON_NAME] Toyota - [PERSON_NAME]" at bounding box center [172, 191] width 78 height 5
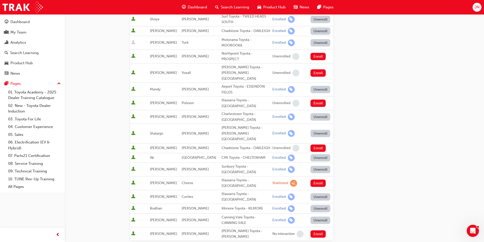
scroll to position [203, 0]
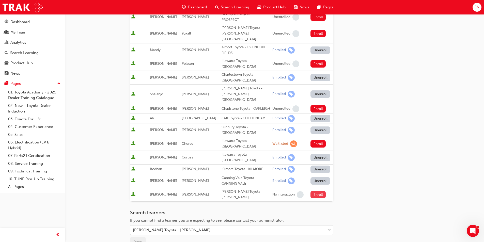
click at [319, 191] on button "Enroll" at bounding box center [318, 194] width 15 height 7
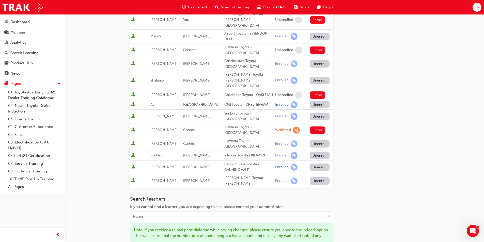
scroll to position [229, 0]
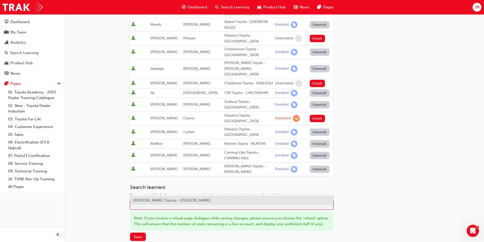
click at [302, 201] on div "Name" at bounding box center [227, 205] width 195 height 9
click at [107, 181] on div "Go to session detail page Manage enrollment for Toyota For Life In Action - Vir…" at bounding box center [242, 40] width 484 height 538
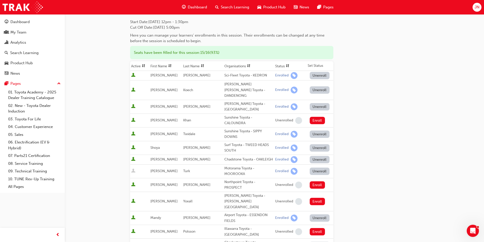
scroll to position [0, 0]
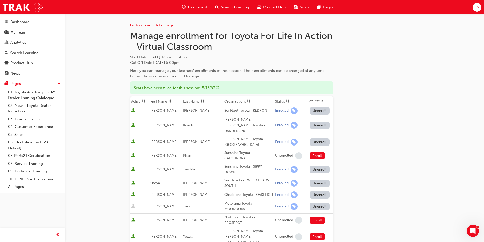
drag, startPoint x: 236, startPoint y: 63, endPoint x: 108, endPoint y: 28, distance: 133.7
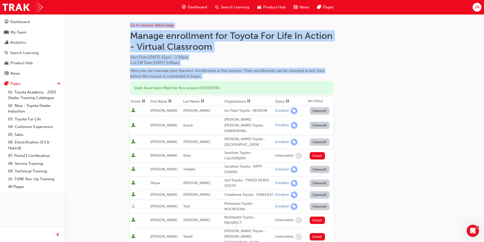
drag, startPoint x: 108, startPoint y: 24, endPoint x: 298, endPoint y: 78, distance: 197.9
click at [294, 79] on div "Here you can manage your learners' enrollments in this session. Their enrollmen…" at bounding box center [231, 73] width 203 height 11
drag, startPoint x: 294, startPoint y: 79, endPoint x: 86, endPoint y: 17, distance: 216.8
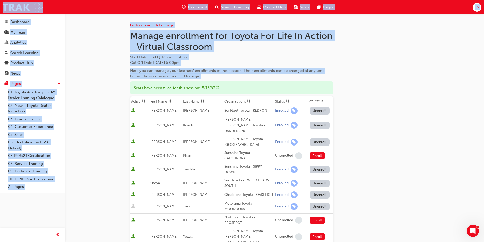
drag, startPoint x: 97, startPoint y: 8, endPoint x: 292, endPoint y: 77, distance: 206.6
click at [292, 77] on div "Dashboard Search Learning Product Hub News Pages JN Dashboard My Team Analytics…" at bounding box center [242, 121] width 484 height 242
click at [292, 78] on div "Here you can manage your learners' enrollments in this session. Their enrollmen…" at bounding box center [231, 73] width 203 height 11
drag, startPoint x: 292, startPoint y: 78, endPoint x: 115, endPoint y: 10, distance: 189.8
click at [115, 10] on div "Dashboard Search Learning Product Hub News Pages JN Dashboard My Team Analytics…" at bounding box center [242, 121] width 484 height 242
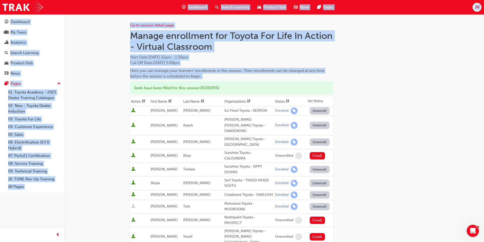
click at [115, 10] on div "Dashboard Search Learning Product Hub News Pages JN" at bounding box center [242, 7] width 484 height 14
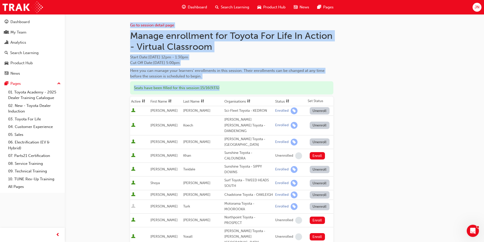
drag, startPoint x: 118, startPoint y: 26, endPoint x: 259, endPoint y: 80, distance: 150.3
click at [258, 79] on div "Here you can manage your learners' enrollments in this session. Their enrollmen…" at bounding box center [231, 73] width 203 height 11
drag, startPoint x: 129, startPoint y: 35, endPoint x: 245, endPoint y: 78, distance: 123.9
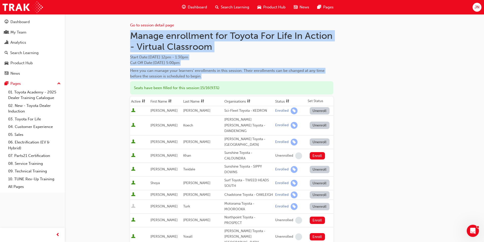
click at [245, 78] on div "Here you can manage your learners' enrollments in this session. Their enrollmen…" at bounding box center [231, 73] width 203 height 11
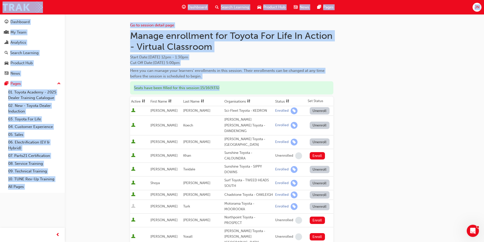
drag, startPoint x: 0, startPoint y: 6, endPoint x: 347, endPoint y: 171, distance: 384.4
click at [347, 170] on div "Dashboard Search Learning Product Hub News Pages JN Dashboard My Team Analytics…" at bounding box center [242, 121] width 484 height 242
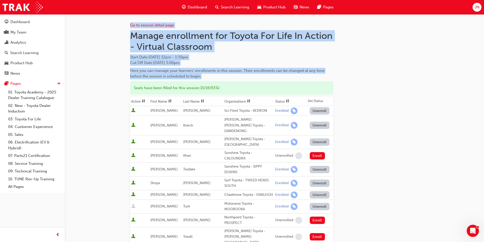
drag, startPoint x: 109, startPoint y: 23, endPoint x: 255, endPoint y: 77, distance: 155.6
click at [255, 77] on div "Here you can manage your learners' enrollments in this session. Their enrollmen…" at bounding box center [231, 73] width 203 height 11
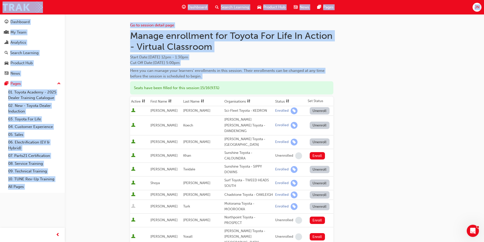
drag, startPoint x: 255, startPoint y: 77, endPoint x: 88, endPoint y: 6, distance: 181.4
click at [95, 8] on div "Dashboard Search Learning Product Hub News Pages JN Dashboard My Team Analytics…" at bounding box center [242, 121] width 484 height 242
click at [88, 6] on div "Dashboard Search Learning Product Hub News Pages JN" at bounding box center [242, 7] width 484 height 14
drag, startPoint x: 82, startPoint y: 6, endPoint x: 265, endPoint y: 77, distance: 196.5
click at [265, 77] on div "Dashboard Search Learning Product Hub News Pages JN Dashboard My Team Analytics…" at bounding box center [242, 121] width 484 height 242
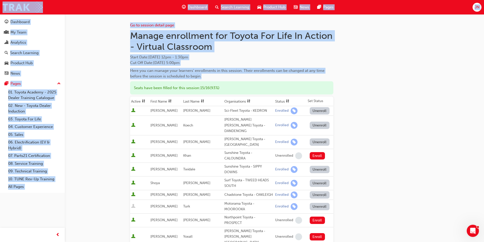
click at [265, 77] on div "Here you can manage your learners' enrollments in this session. Their enrollmen…" at bounding box center [231, 73] width 203 height 11
